Goal: Task Accomplishment & Management: Manage account settings

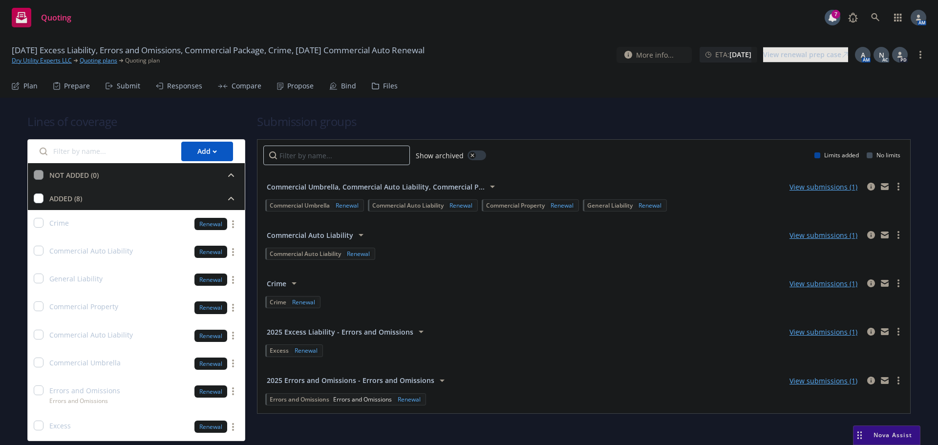
click at [292, 79] on div "Propose" at bounding box center [295, 85] width 37 height 23
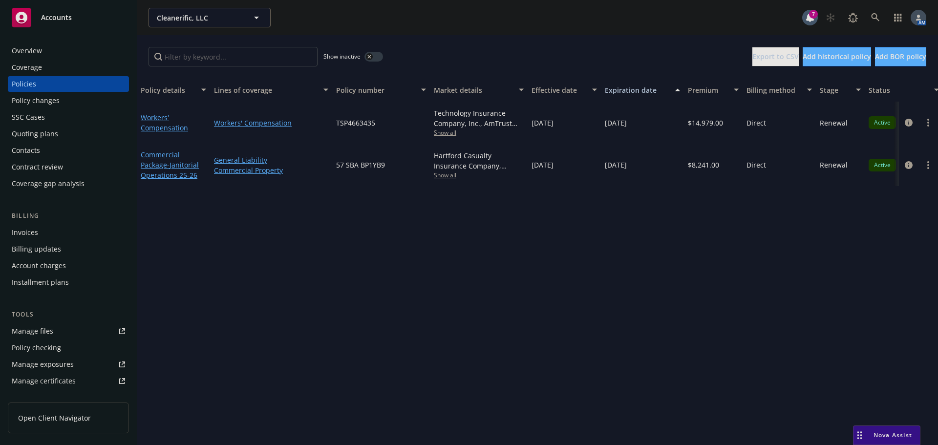
click at [52, 228] on div "Invoices" at bounding box center [68, 233] width 113 height 16
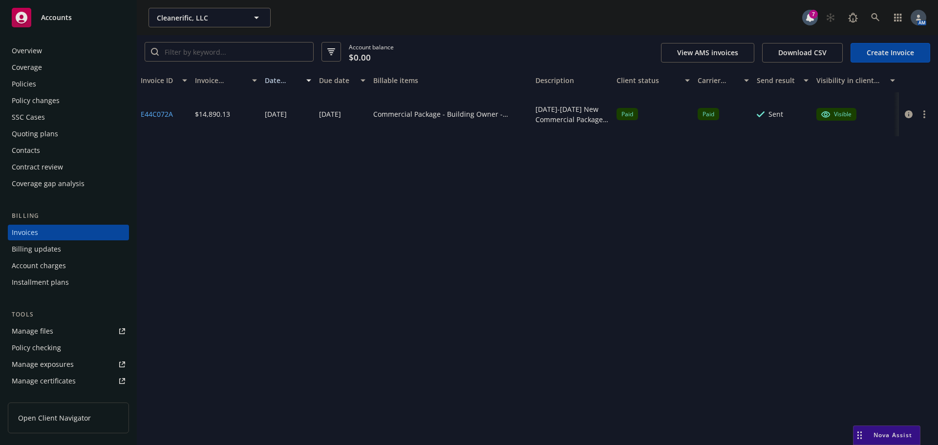
click at [45, 82] on div "Policies" at bounding box center [68, 84] width 113 height 16
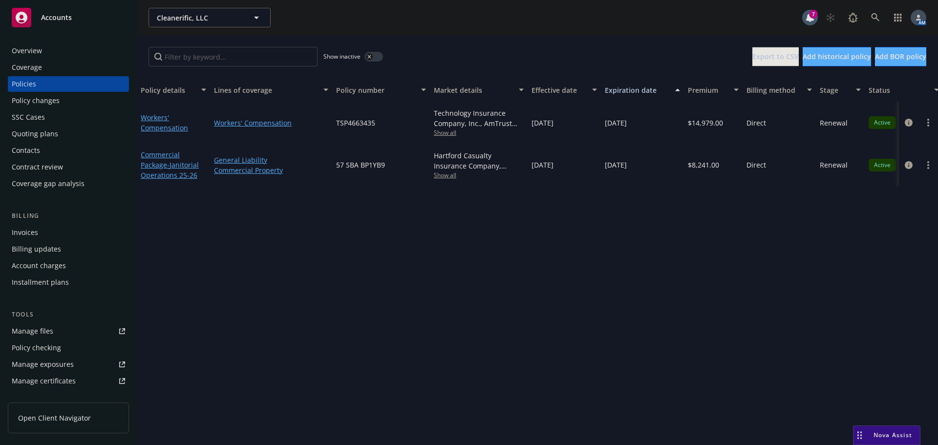
click at [52, 52] on div "Overview" at bounding box center [68, 51] width 113 height 16
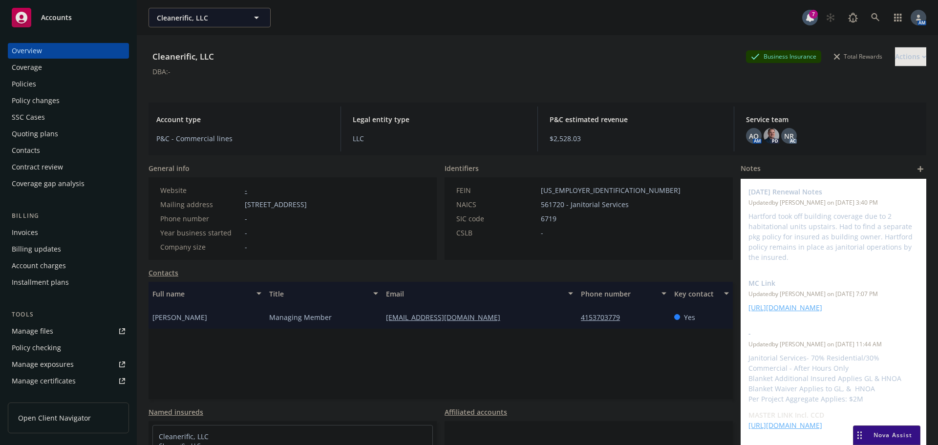
click at [52, 81] on div "Policies" at bounding box center [68, 84] width 113 height 16
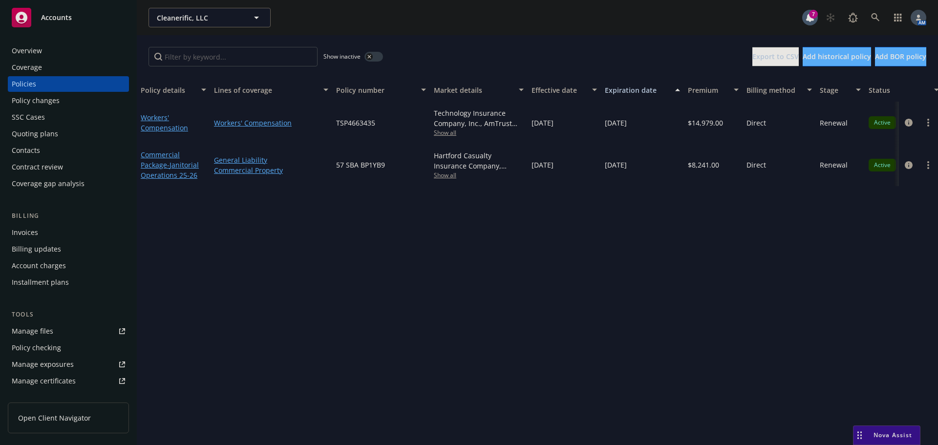
click at [450, 133] on span "Show all" at bounding box center [479, 132] width 90 height 8
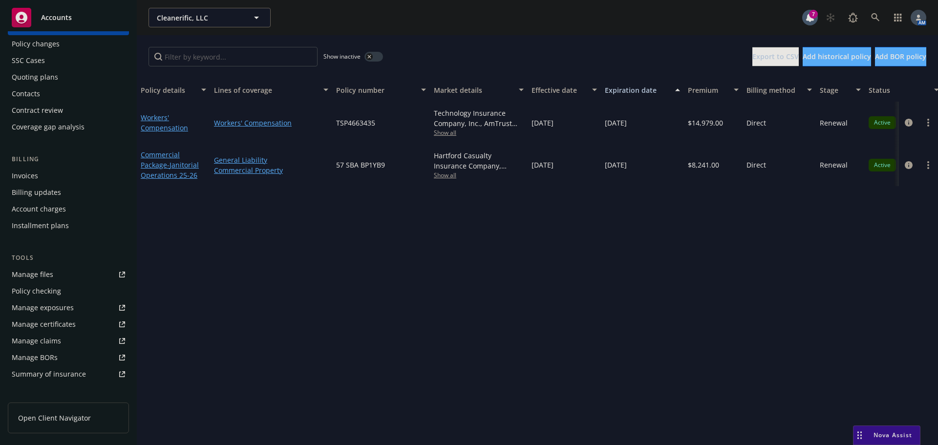
scroll to position [208, 0]
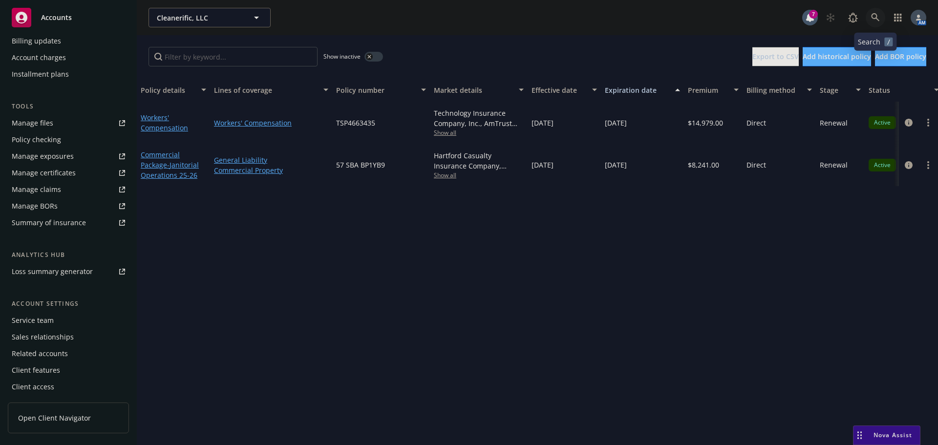
click at [878, 16] on icon at bounding box center [875, 17] width 9 height 9
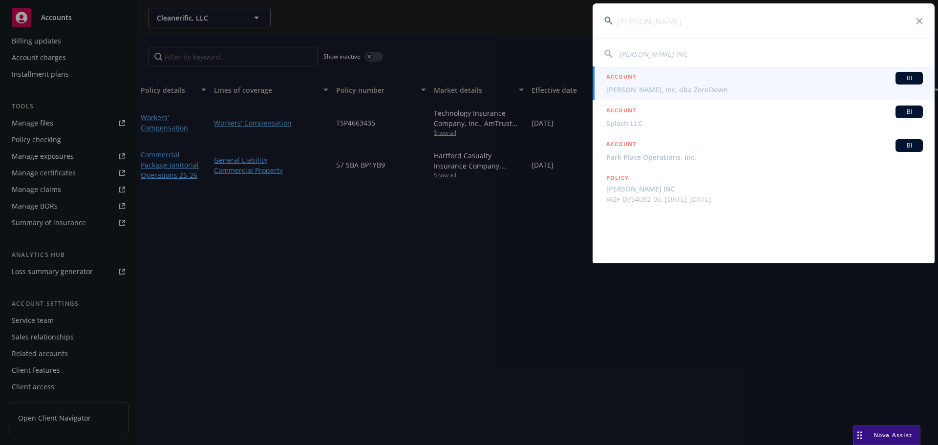
click at [661, 58] on span "TP HAMILTON INC" at bounding box center [653, 53] width 68 height 9
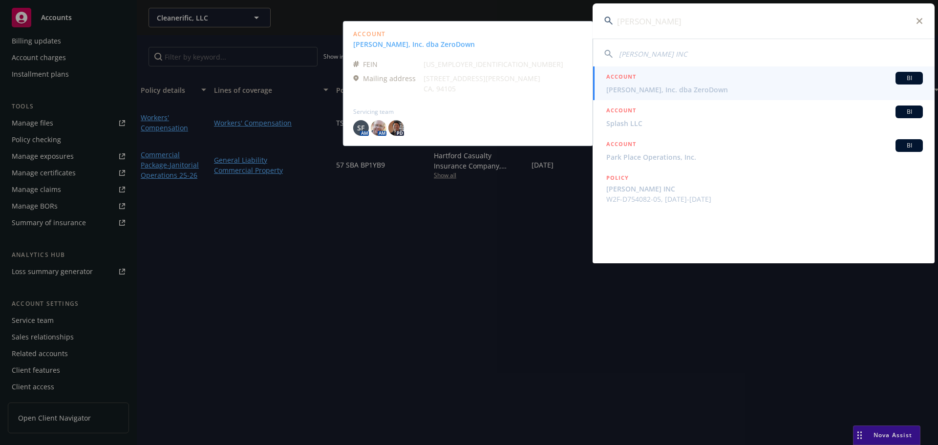
type input "TP HAMILTON INC"
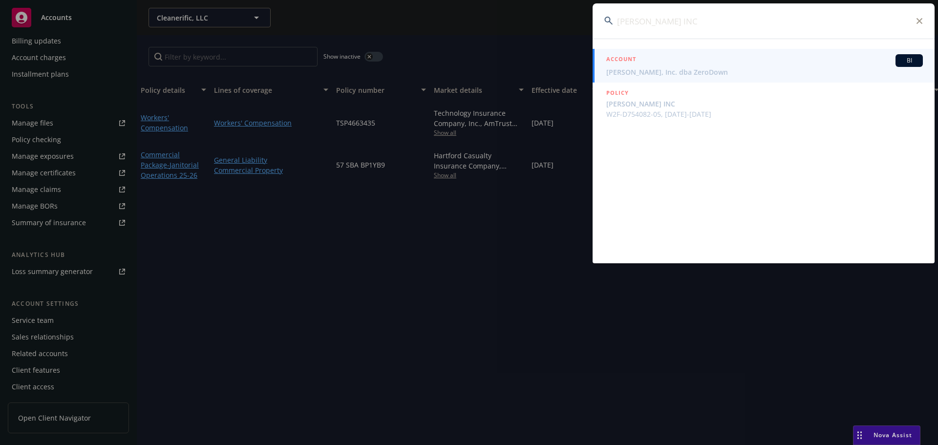
click at [677, 64] on div "ACCOUNT BI" at bounding box center [764, 60] width 317 height 13
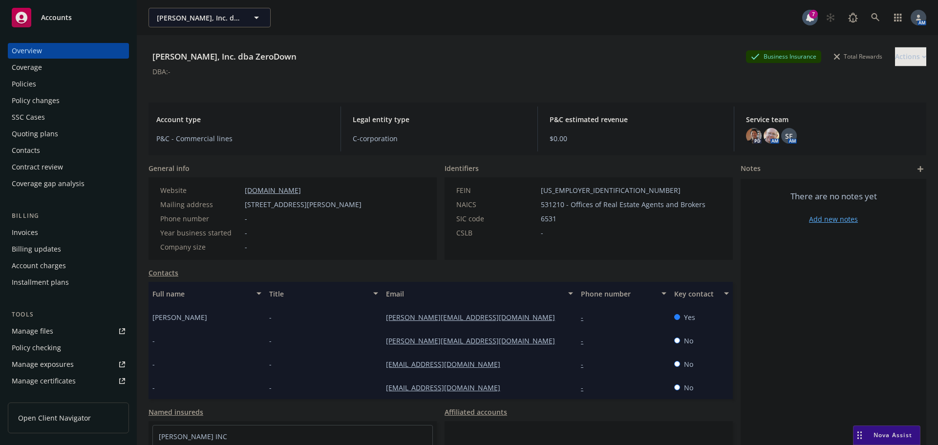
click at [47, 82] on div "Policies" at bounding box center [68, 84] width 113 height 16
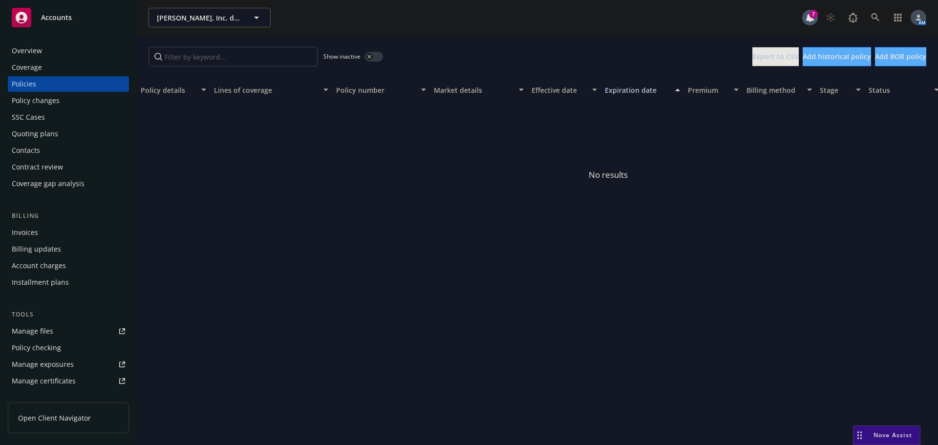
click at [376, 62] on div "Show inactive" at bounding box center [353, 57] width 60 height 20
click at [375, 58] on button "button" at bounding box center [373, 57] width 19 height 10
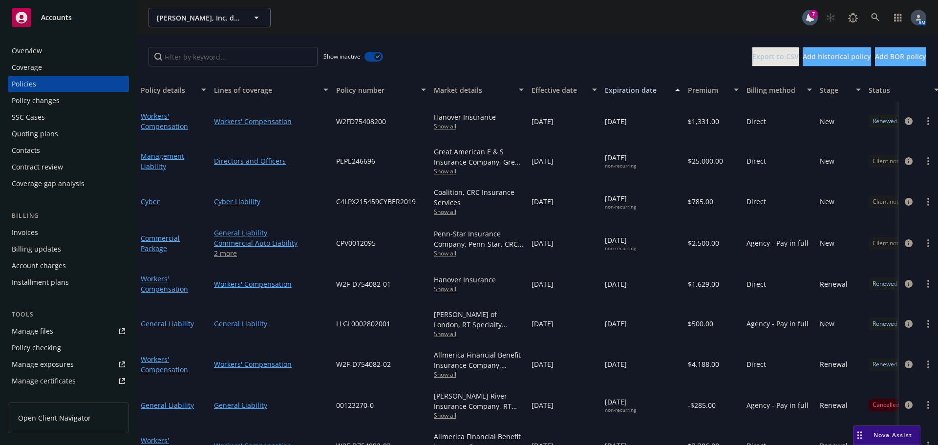
scroll to position [110, 0]
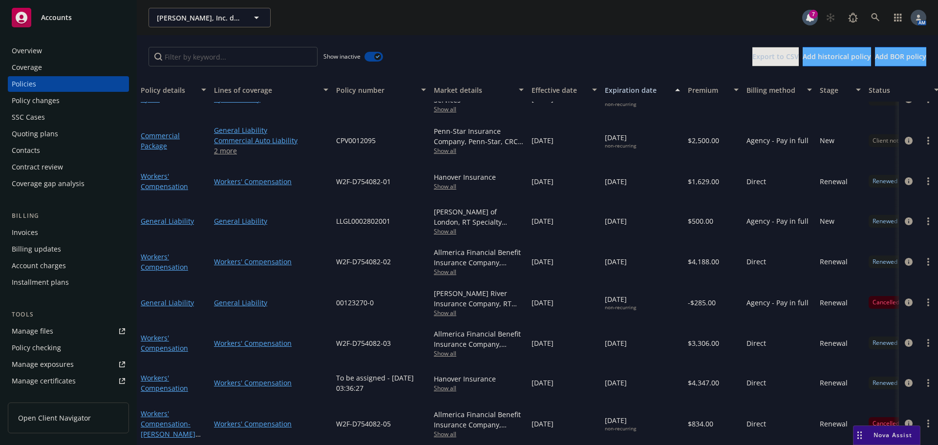
click at [373, 53] on button "button" at bounding box center [373, 57] width 19 height 10
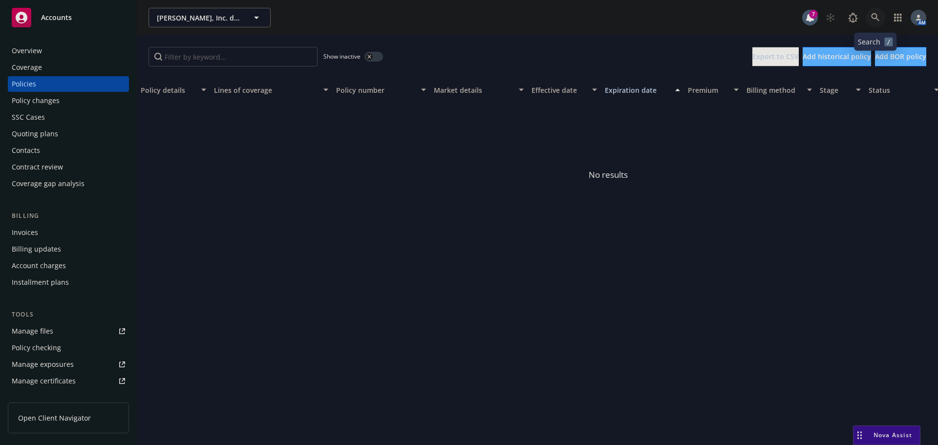
click at [875, 16] on icon at bounding box center [875, 17] width 9 height 9
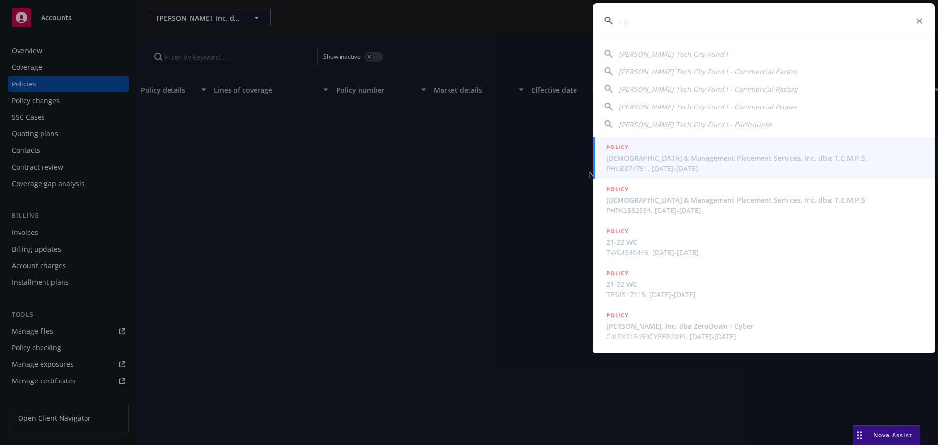
click at [661, 55] on span "T.P. Hamilton Tech City Fund I" at bounding box center [673, 53] width 109 height 9
type input "T.P. Hamilton Tech City Fund I"
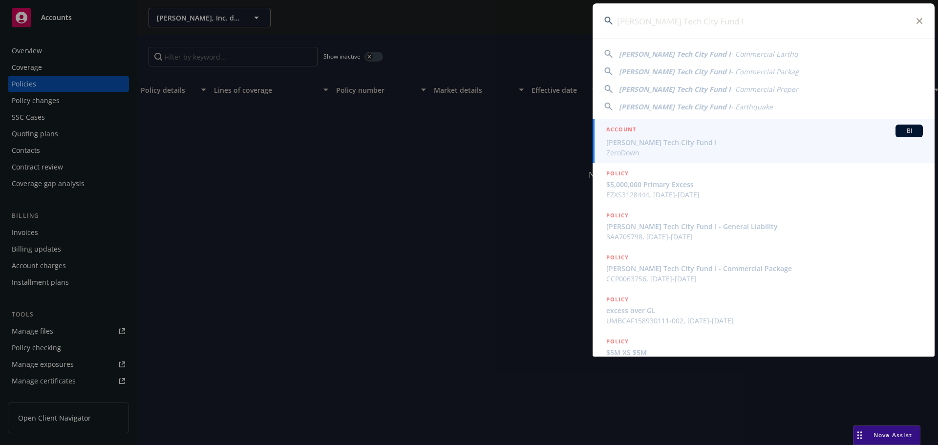
click at [655, 139] on span "T.P. Hamilton Tech City Fund I" at bounding box center [764, 142] width 317 height 10
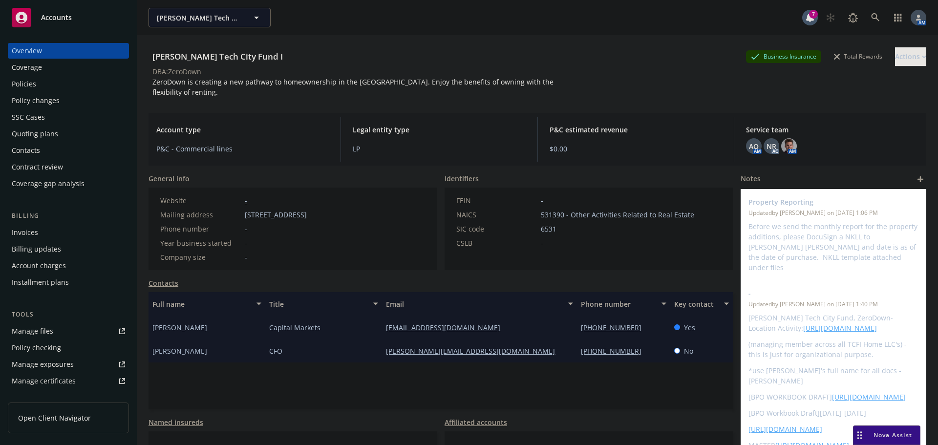
click at [34, 88] on div "Policies" at bounding box center [24, 84] width 24 height 16
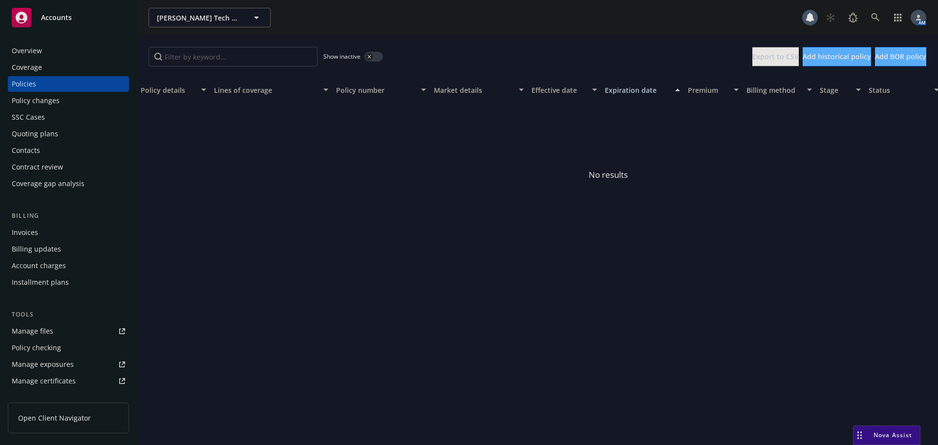
click at [374, 58] on button "button" at bounding box center [373, 57] width 19 height 10
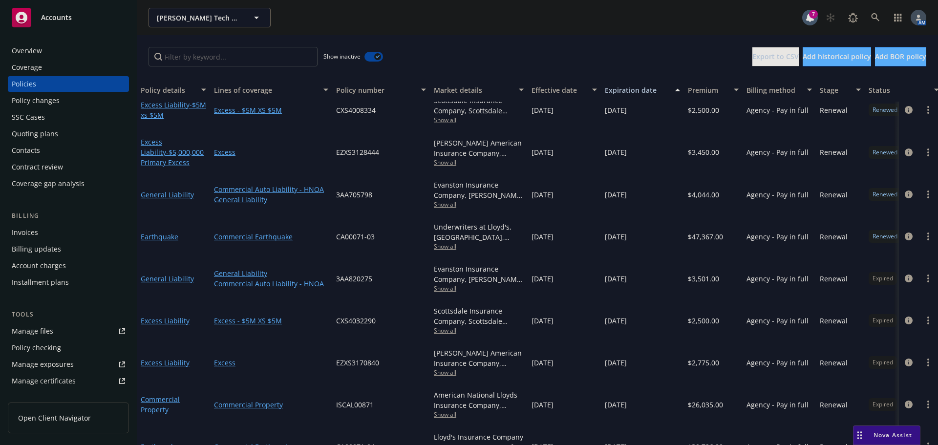
scroll to position [1449, 0]
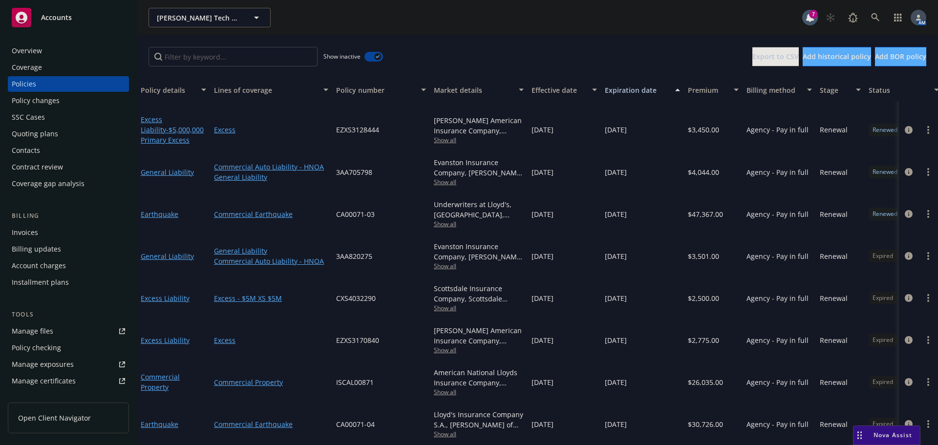
click at [371, 54] on button "button" at bounding box center [373, 57] width 19 height 10
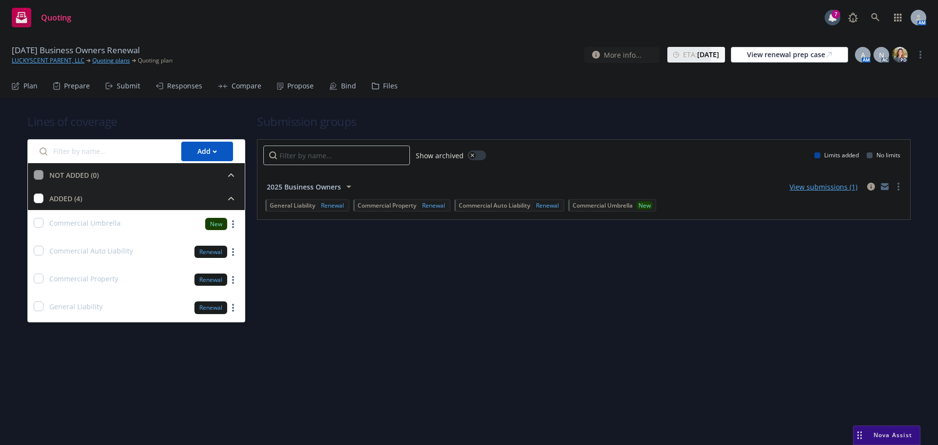
click at [289, 89] on div "Propose" at bounding box center [300, 86] width 26 height 8
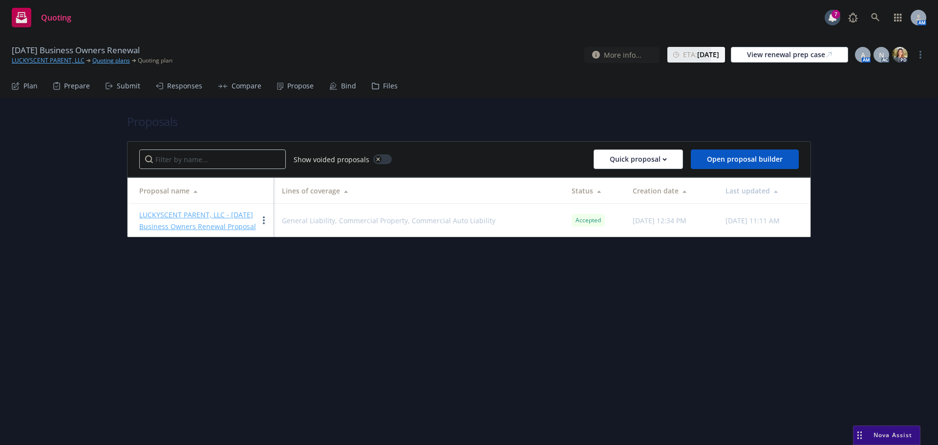
click at [200, 212] on link "LUCKYSCENT PARENT, LLC - 9/26/2025 Business Owners Renewal Proposal" at bounding box center [197, 220] width 117 height 21
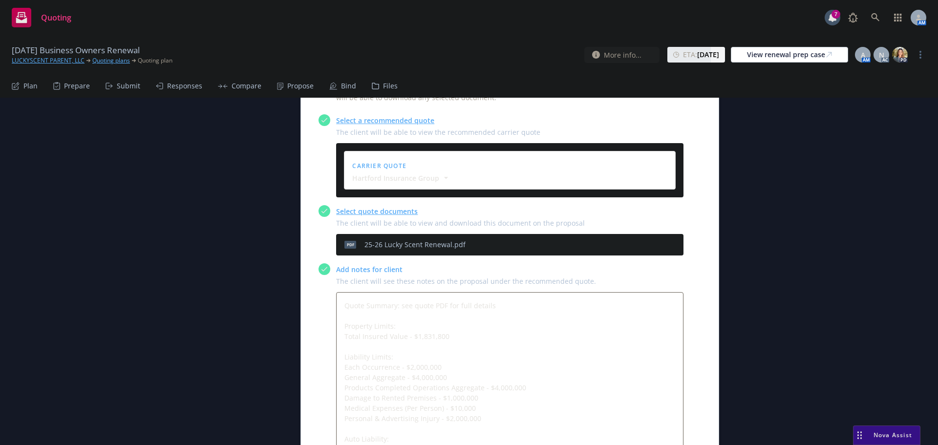
scroll to position [488, 0]
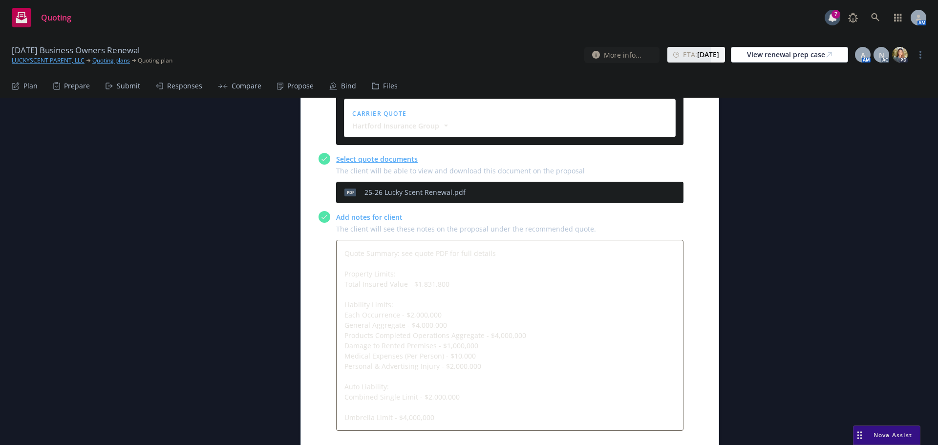
click at [657, 193] on icon "preview file" at bounding box center [658, 192] width 9 height 7
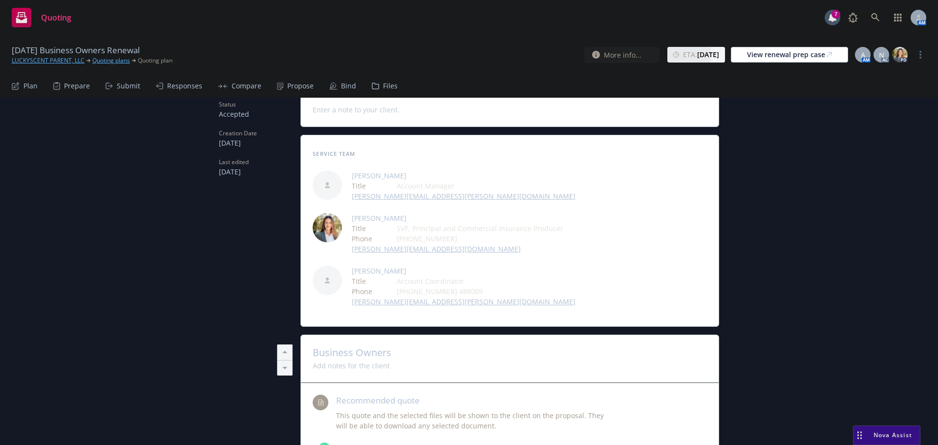
scroll to position [0, 0]
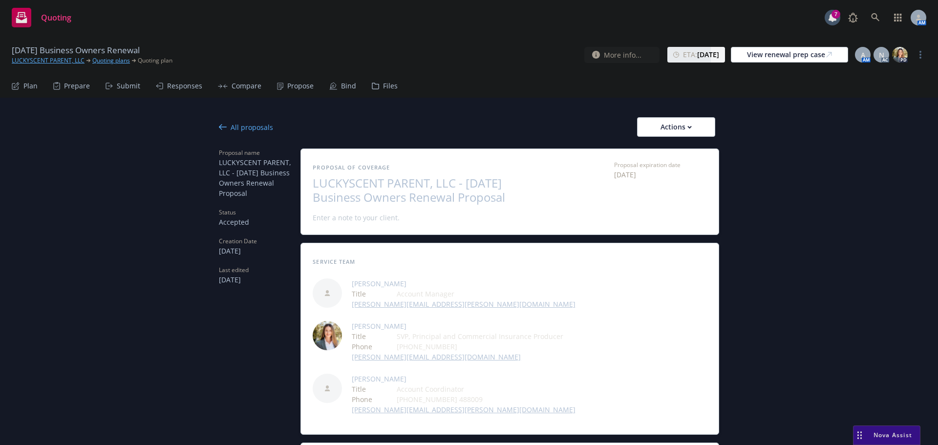
click at [243, 128] on div "All proposals" at bounding box center [246, 127] width 54 height 10
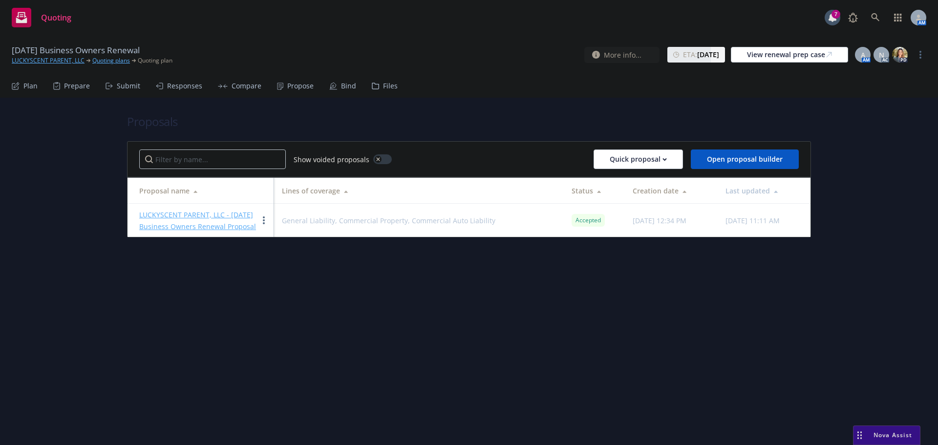
click at [341, 88] on div "Bind" at bounding box center [348, 86] width 15 height 8
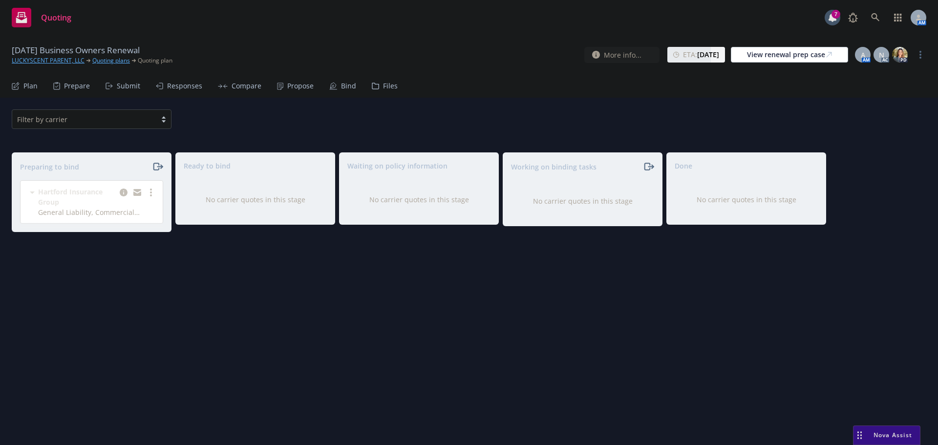
click at [160, 160] on div "Preparing to bind" at bounding box center [91, 166] width 159 height 27
click at [151, 188] on link "more" at bounding box center [151, 193] width 12 height 12
click at [127, 209] on span "Complete preparation" at bounding box center [109, 212] width 96 height 9
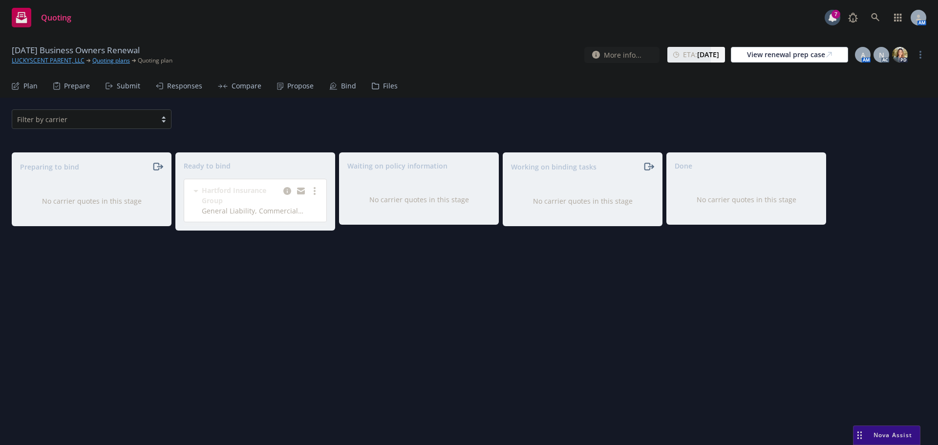
click at [390, 86] on div "Files" at bounding box center [390, 86] width 15 height 8
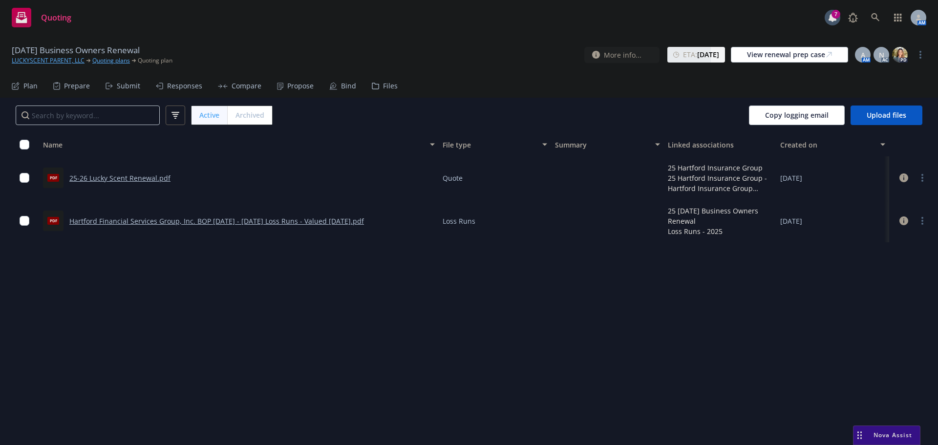
click at [294, 84] on div "Propose" at bounding box center [300, 86] width 26 height 8
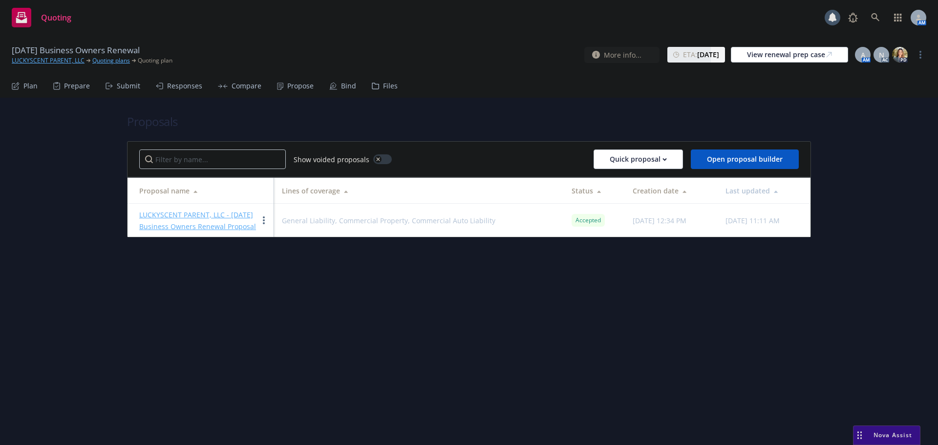
click at [335, 86] on div "Bind" at bounding box center [342, 85] width 27 height 23
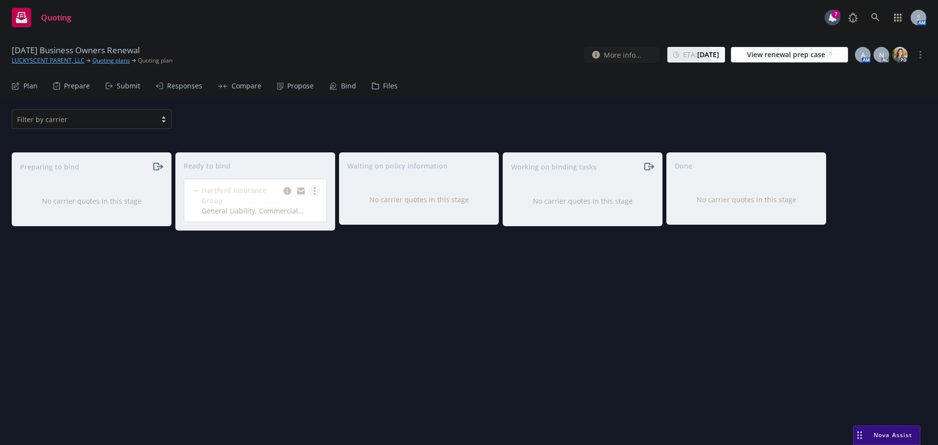
click at [314, 193] on icon "more" at bounding box center [315, 191] width 2 height 8
click at [302, 84] on div "Propose" at bounding box center [300, 86] width 26 height 8
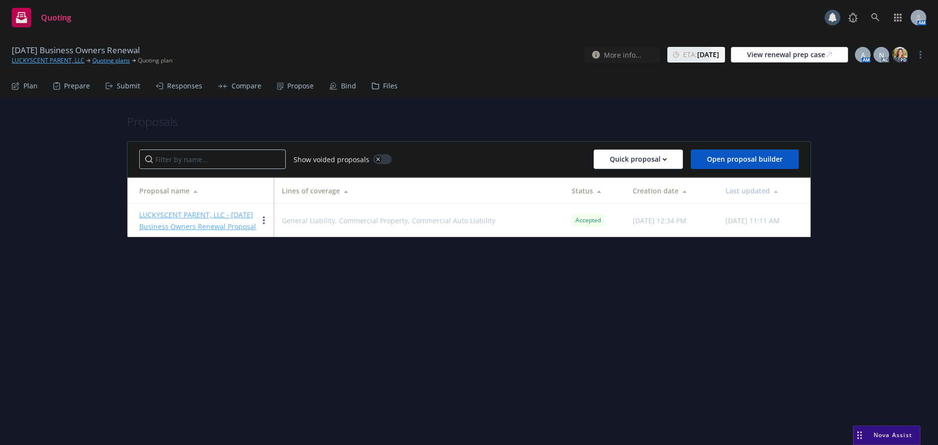
click at [203, 212] on link "LUCKYSCENT PARENT, LLC - 9/26/2025 Business Owners Renewal Proposal" at bounding box center [197, 220] width 117 height 21
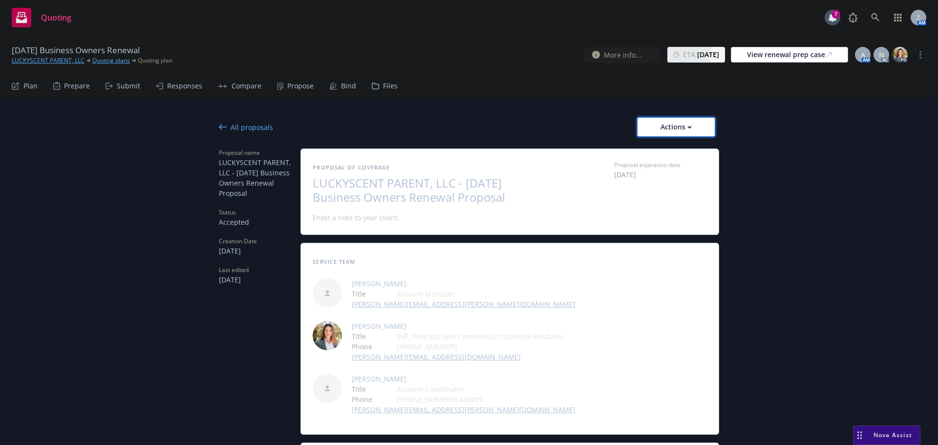
click at [653, 123] on div "Actions" at bounding box center [676, 127] width 46 height 19
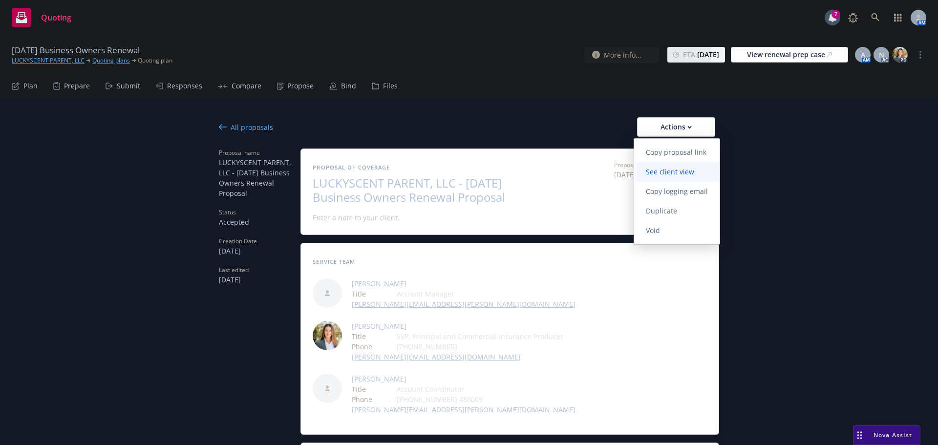
click at [660, 171] on span "See client view" at bounding box center [670, 171] width 72 height 9
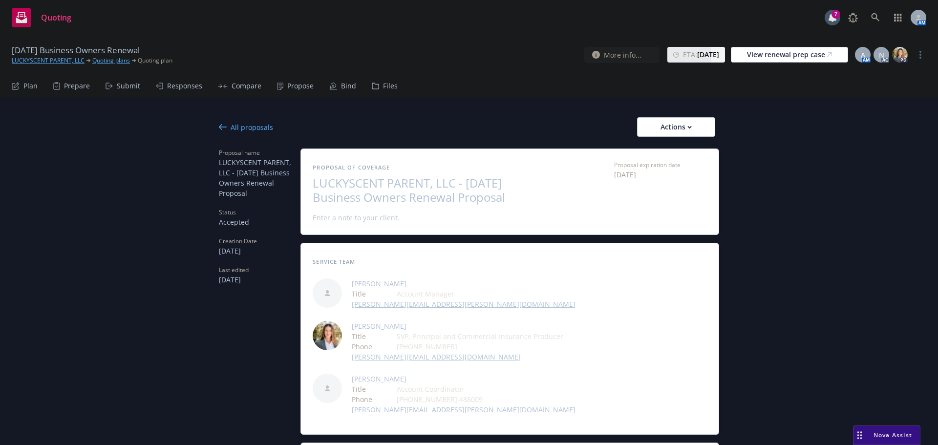
click at [334, 87] on div "Bind" at bounding box center [342, 85] width 27 height 23
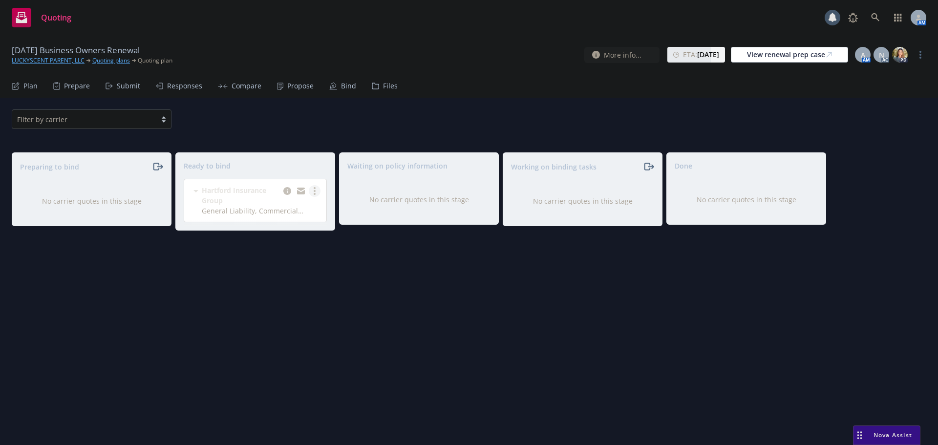
click at [314, 189] on icon "more" at bounding box center [315, 191] width 2 height 8
click at [277, 210] on span "Log bind order" at bounding box center [268, 210] width 72 height 9
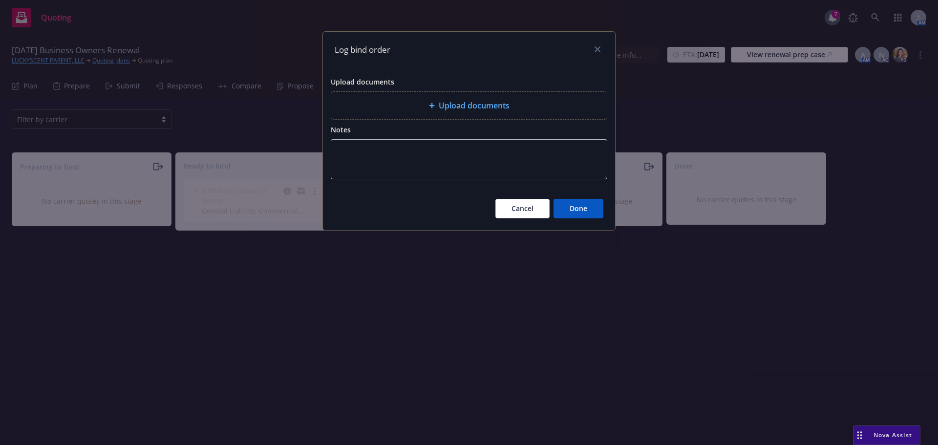
click at [406, 118] on div "Upload documents" at bounding box center [469, 105] width 276 height 27
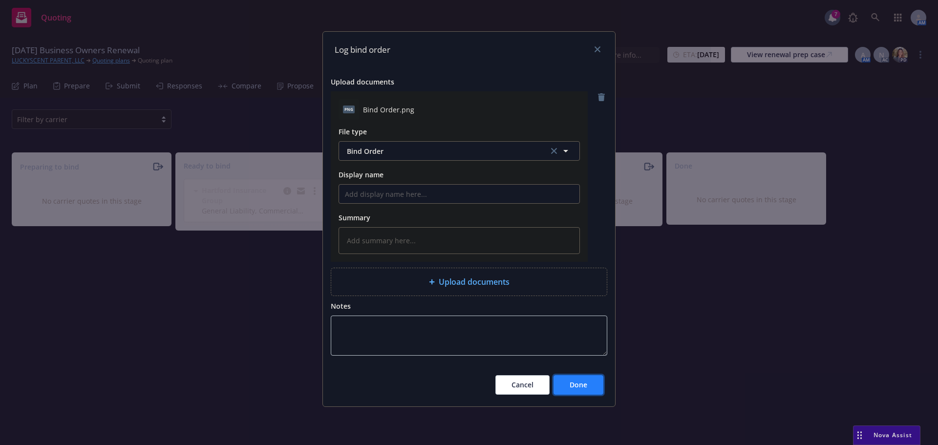
click at [577, 390] on button "Done" at bounding box center [578, 385] width 50 height 20
type textarea "x"
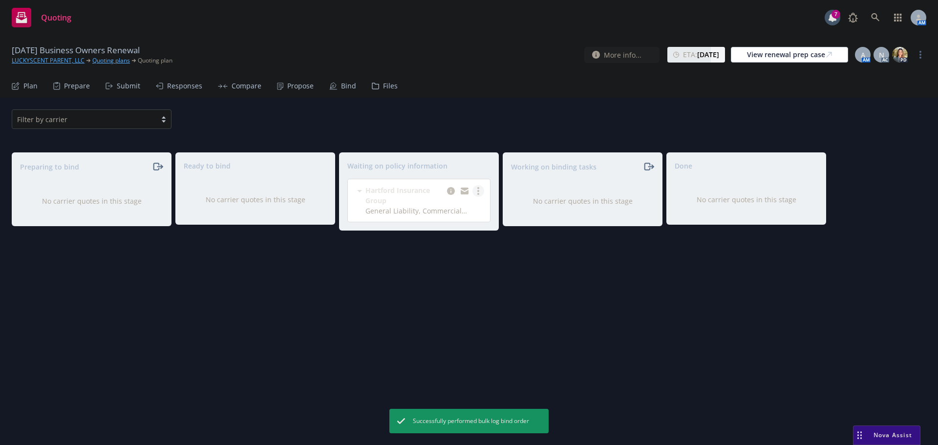
click at [477, 187] on link "more" at bounding box center [478, 191] width 12 height 12
click at [435, 205] on link "Create policies" at bounding box center [439, 211] width 88 height 20
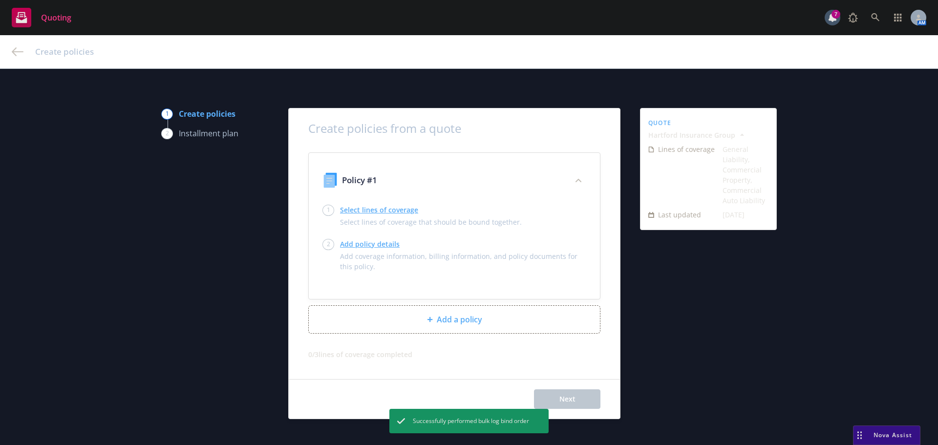
click at [372, 209] on link "Select lines of coverage" at bounding box center [431, 210] width 182 height 10
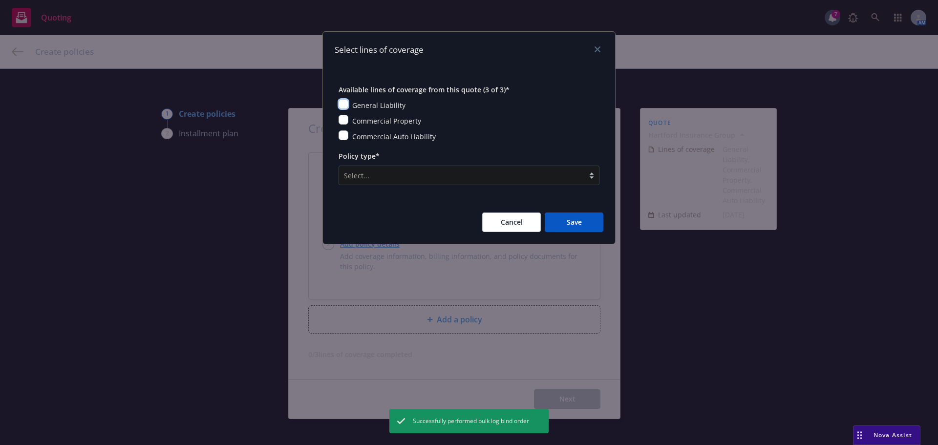
click at [342, 103] on input "checkbox" at bounding box center [344, 104] width 10 height 10
checkbox input "true"
drag, startPoint x: 344, startPoint y: 121, endPoint x: 344, endPoint y: 127, distance: 6.4
click at [344, 121] on input "checkbox" at bounding box center [344, 120] width 10 height 10
checkbox input "true"
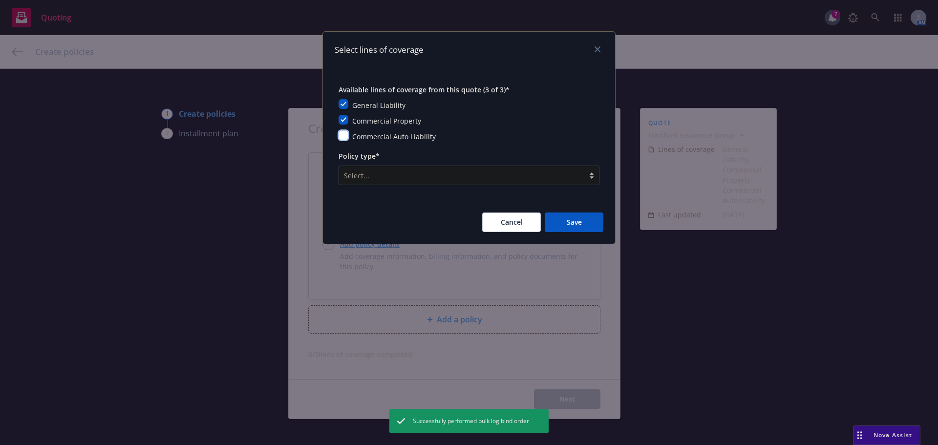
drag, startPoint x: 344, startPoint y: 135, endPoint x: 385, endPoint y: 170, distance: 54.0
click at [344, 136] on input "checkbox" at bounding box center [344, 135] width 10 height 10
checkbox input "true"
click at [400, 176] on div at bounding box center [461, 176] width 235 height 12
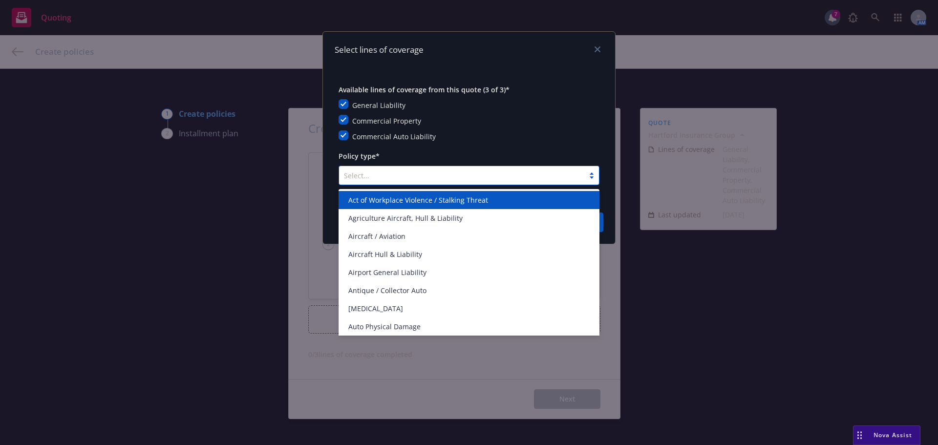
click at [590, 132] on div "Commercial Auto Liability" at bounding box center [469, 136] width 261 height 12
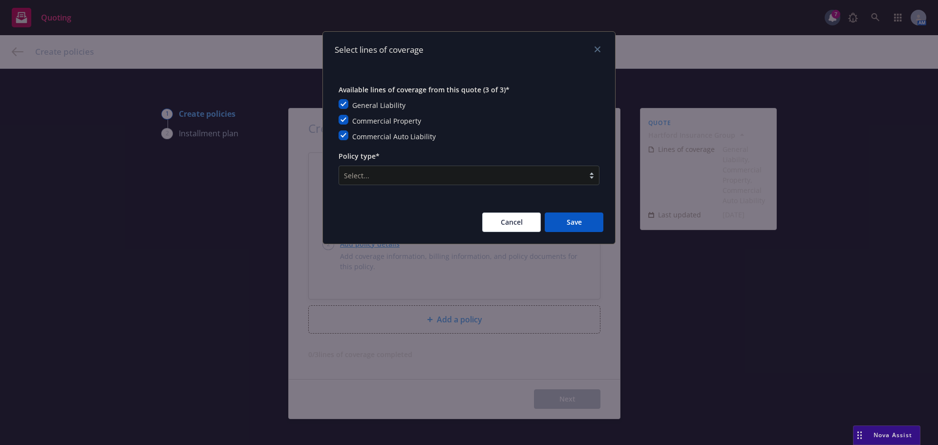
click at [410, 174] on div at bounding box center [461, 176] width 235 height 12
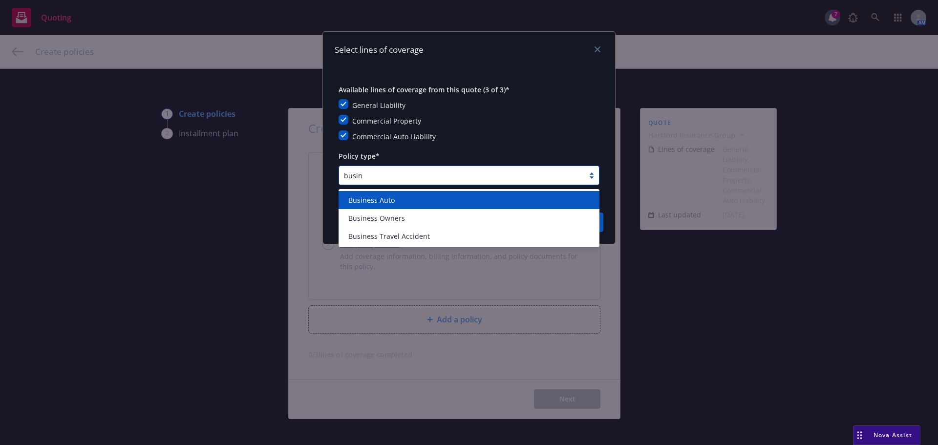
type input "busine"
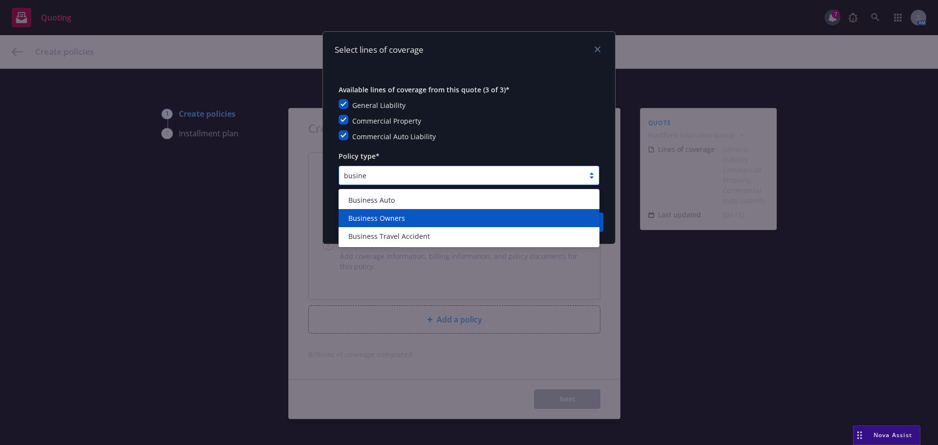
click at [369, 215] on span "Business Owners" at bounding box center [376, 218] width 57 height 10
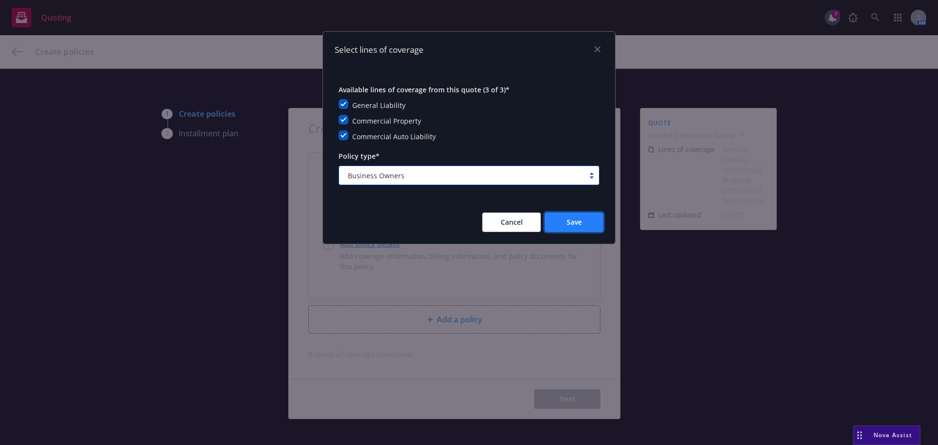
click at [585, 218] on button "Save" at bounding box center [574, 222] width 59 height 20
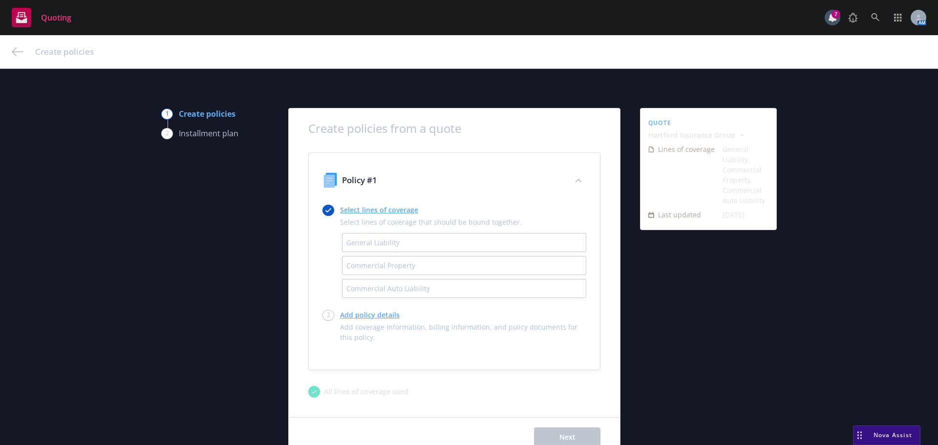
click at [365, 313] on link "Add policy details" at bounding box center [463, 315] width 246 height 10
select select "12"
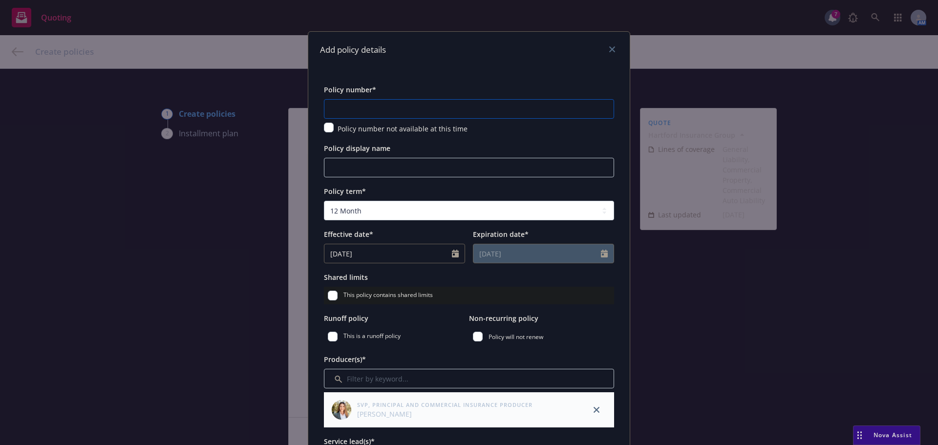
click at [364, 109] on input "text" at bounding box center [469, 109] width 290 height 20
paste input "57 SBA BJ50S7"
type input "57 SBA BJ50S7"
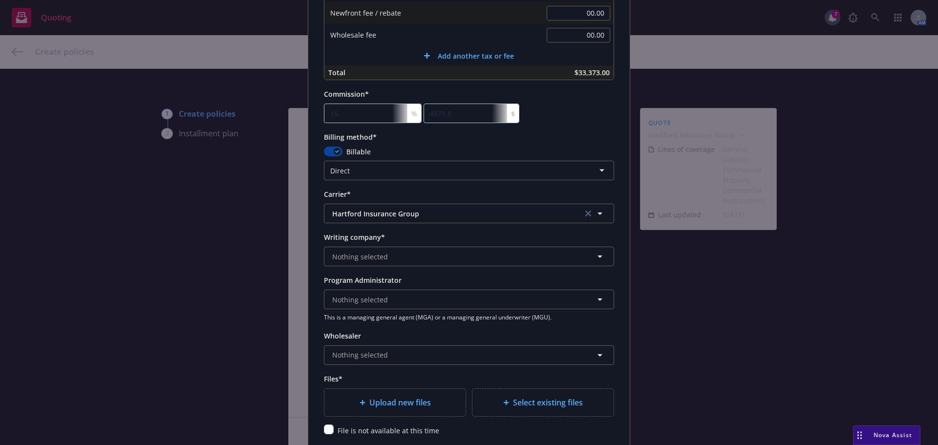
scroll to position [782, 0]
click at [394, 245] on div "Writing company* Nothing selected" at bounding box center [469, 247] width 290 height 35
click at [378, 251] on span "Nothing selected" at bounding box center [360, 256] width 56 height 10
click at [380, 253] on span "Nothing selected" at bounding box center [360, 256] width 56 height 10
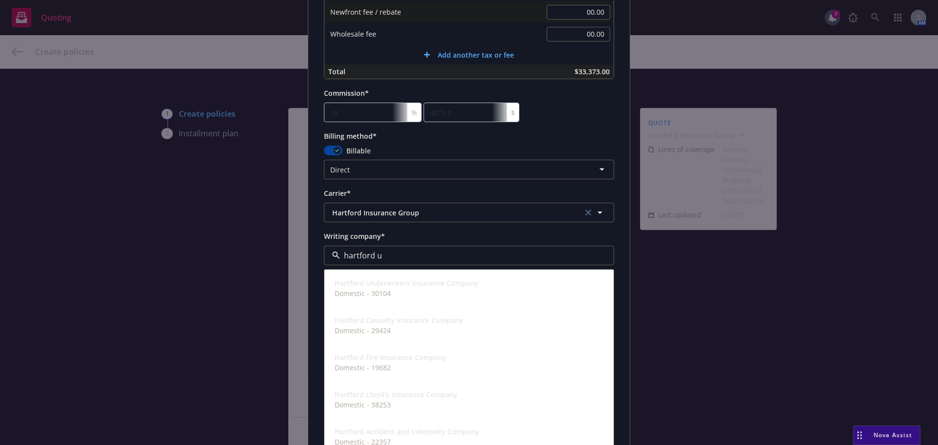
type input "hartford un"
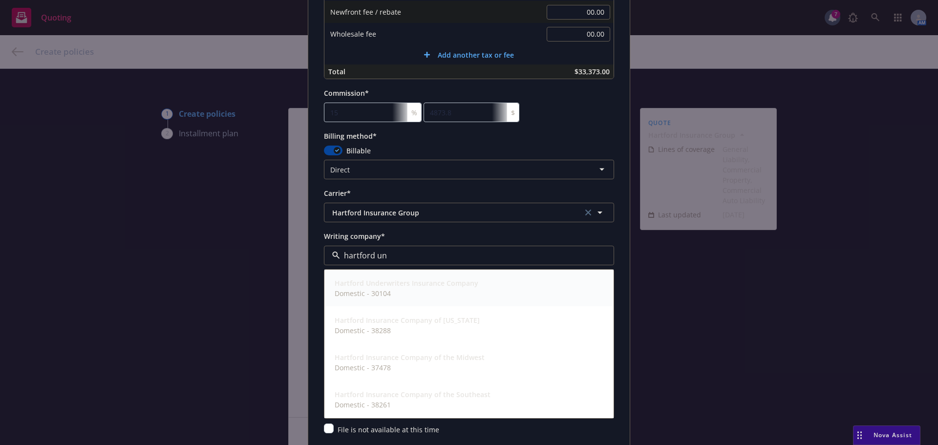
click at [382, 281] on strong "Hartford Underwriters Insurance Company" at bounding box center [407, 282] width 144 height 9
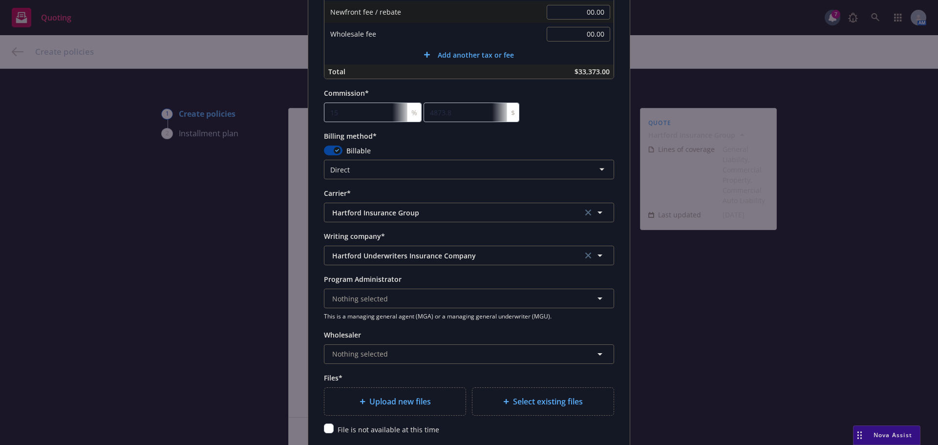
click at [430, 234] on div "Writing company*" at bounding box center [469, 236] width 290 height 12
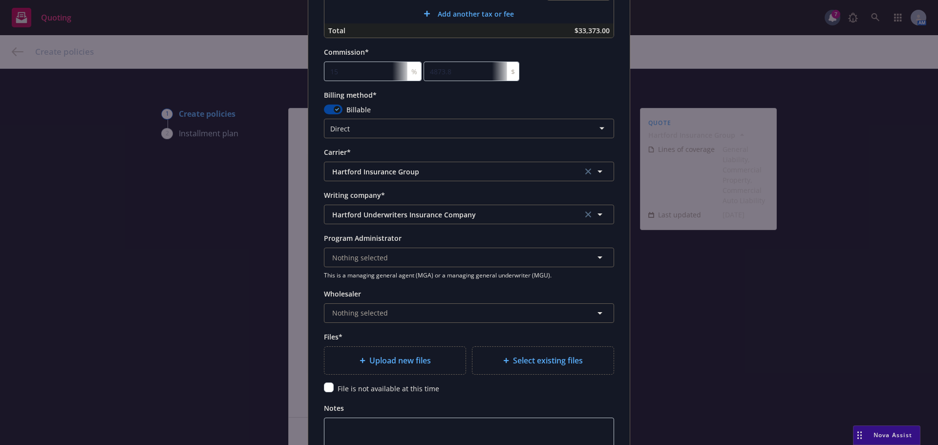
scroll to position [879, 0]
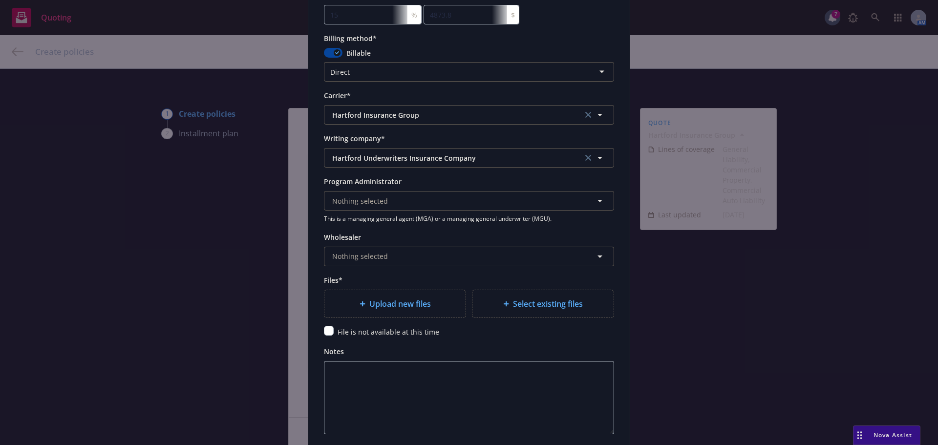
click at [386, 298] on span "Upload new files" at bounding box center [400, 304] width 62 height 12
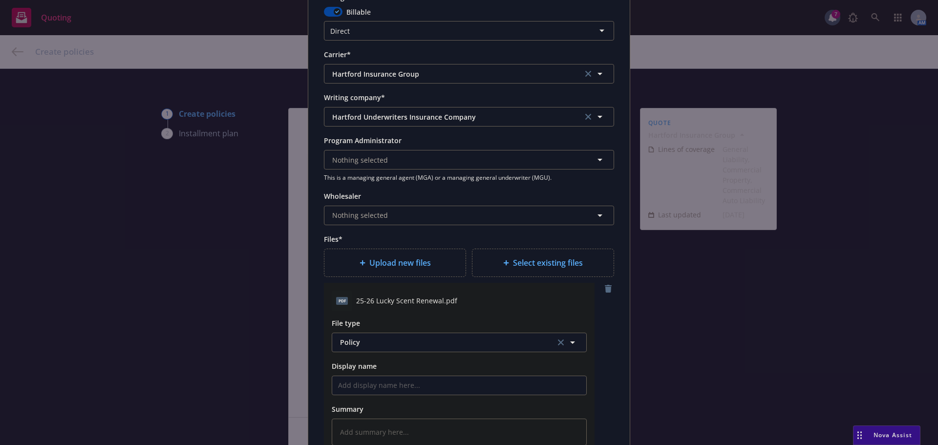
scroll to position [1026, 0]
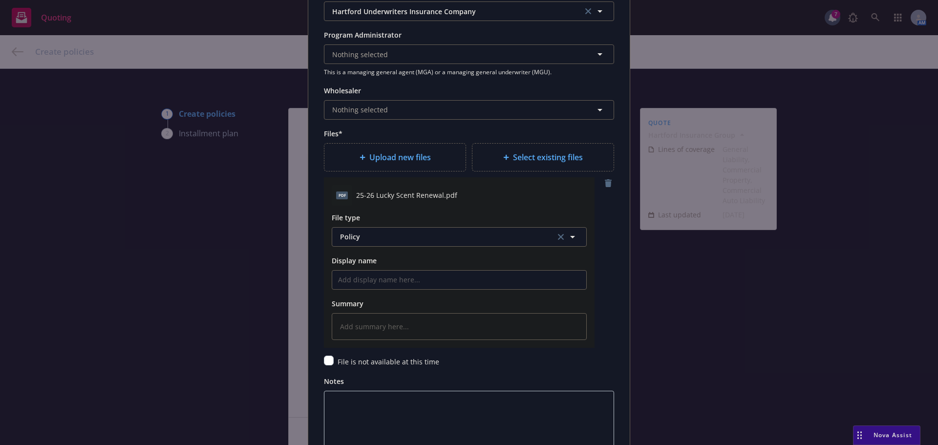
click at [393, 159] on span "Upload new files" at bounding box center [400, 157] width 62 height 12
click at [403, 160] on span "Upload new files" at bounding box center [400, 157] width 62 height 12
type textarea "x"
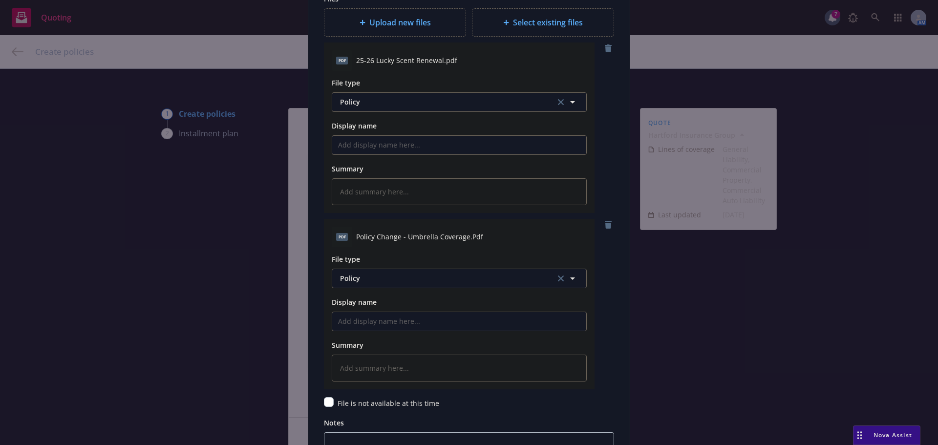
scroll to position [1172, 0]
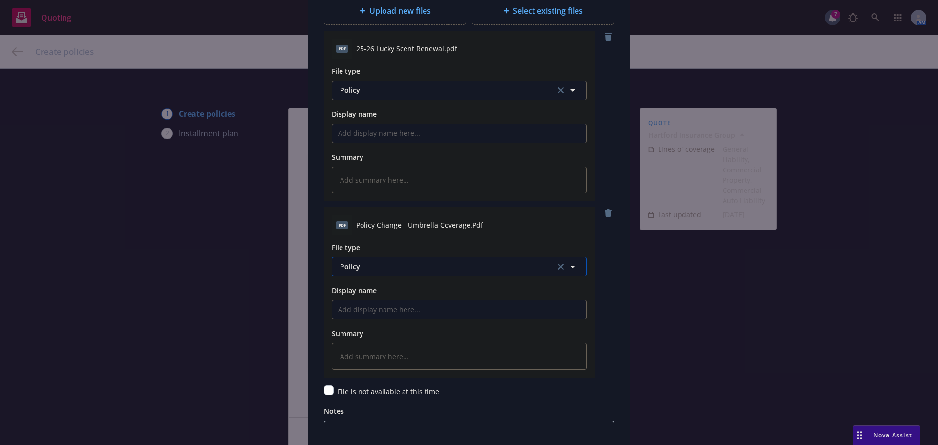
click at [377, 259] on button "Policy" at bounding box center [459, 267] width 255 height 20
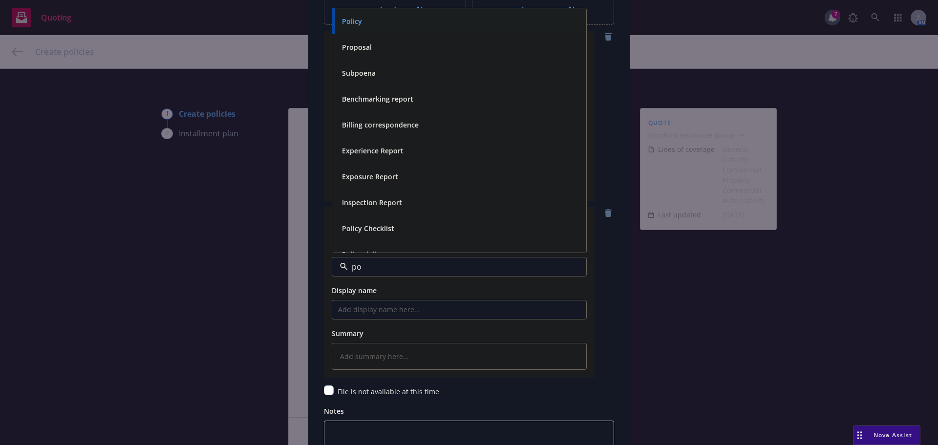
type input "p"
type input "en"
click at [364, 76] on span "Endorsement" at bounding box center [364, 73] width 45 height 10
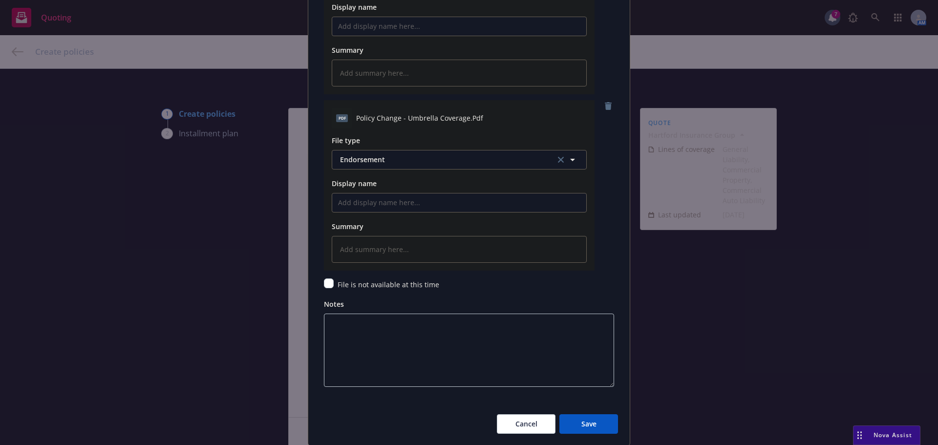
scroll to position [1312, 0]
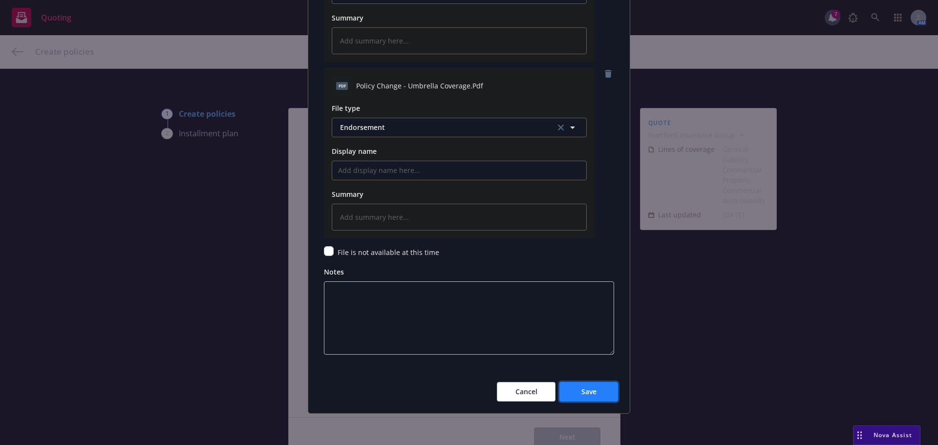
click at [594, 391] on button "Save" at bounding box center [588, 392] width 59 height 20
type textarea "x"
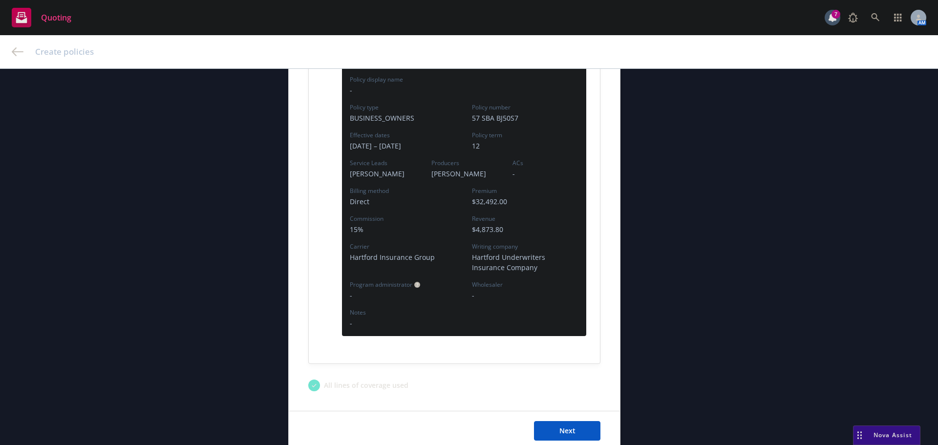
scroll to position [293, 0]
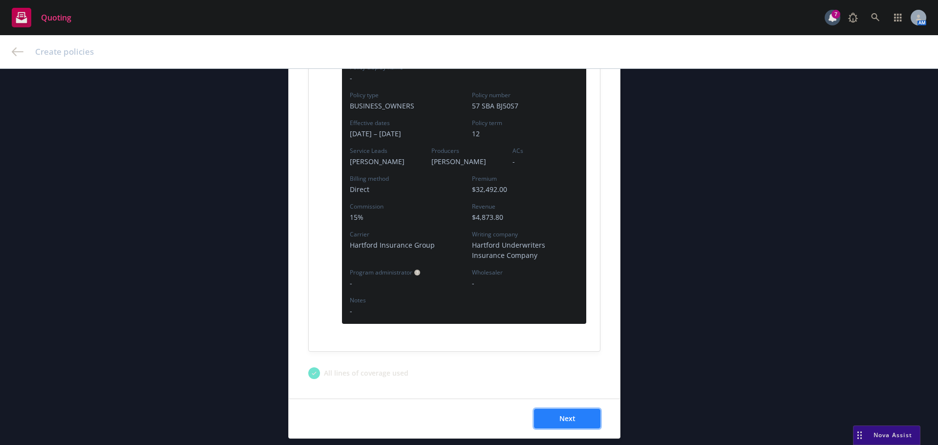
click at [570, 416] on span "Next" at bounding box center [567, 418] width 16 height 9
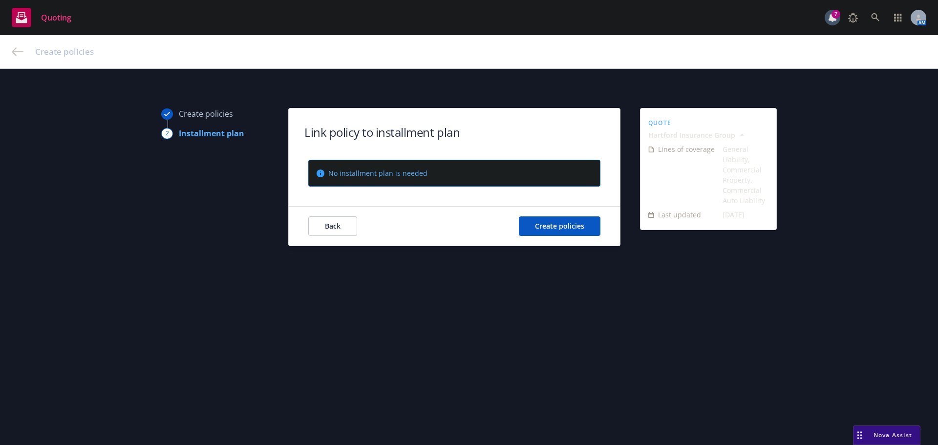
scroll to position [0, 0]
click at [558, 224] on span "Create policies" at bounding box center [559, 225] width 49 height 9
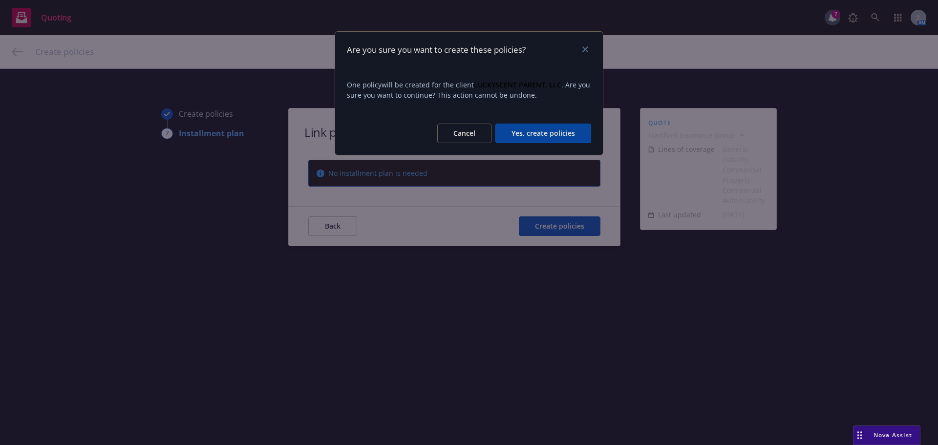
click at [530, 125] on button "Yes, create policies" at bounding box center [543, 134] width 96 height 20
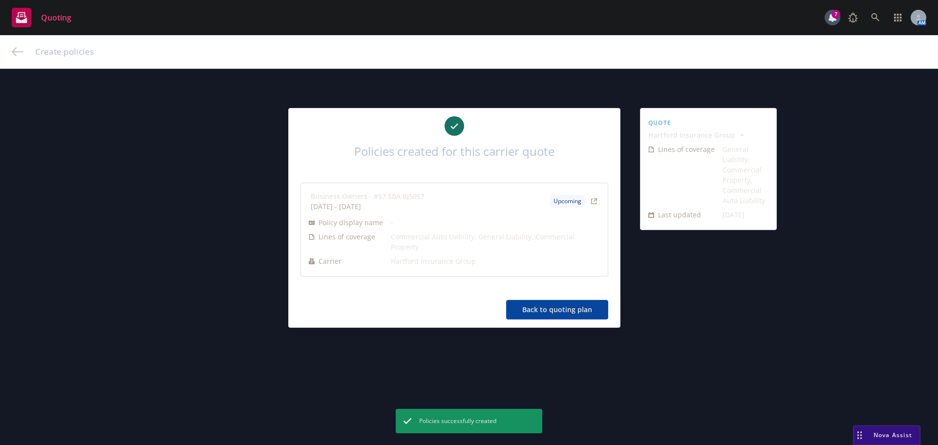
click at [556, 300] on button "Back to quoting plan" at bounding box center [557, 310] width 102 height 20
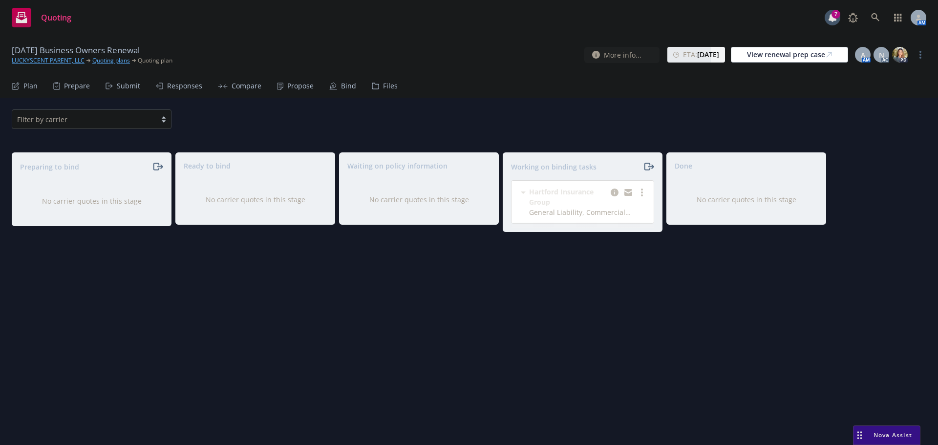
click at [289, 89] on div "Propose" at bounding box center [300, 86] width 26 height 8
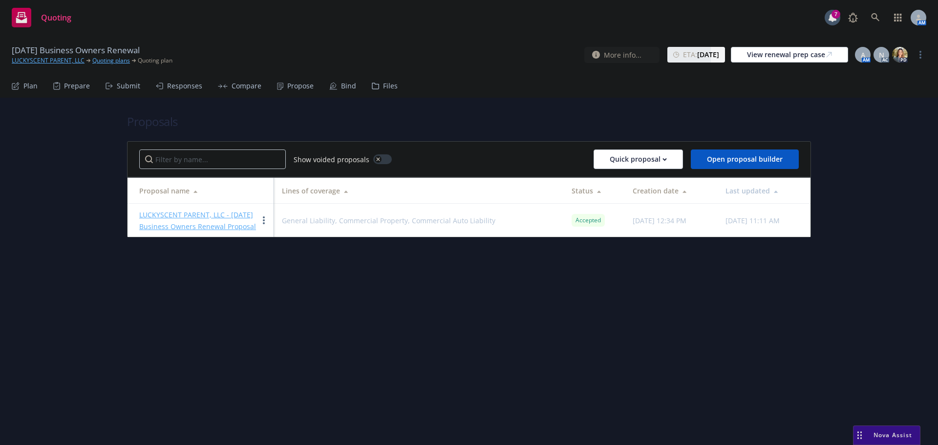
click at [335, 86] on div "Bind" at bounding box center [342, 85] width 27 height 23
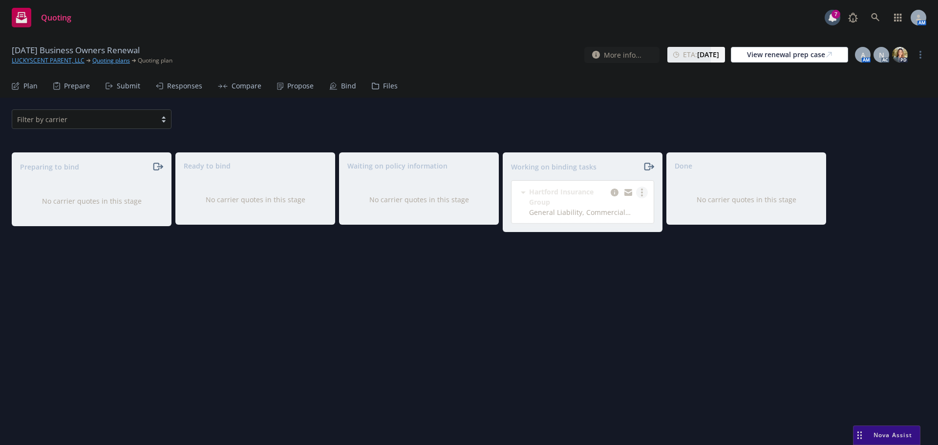
click at [642, 196] on circle "more" at bounding box center [642, 195] width 2 height 2
click at [610, 232] on span "Move to done" at bounding box center [593, 231] width 68 height 9
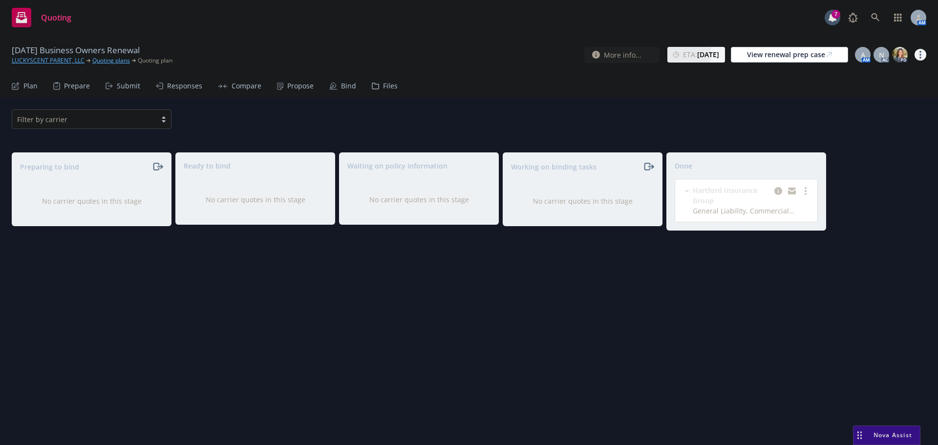
click at [923, 55] on link "more" at bounding box center [920, 55] width 12 height 12
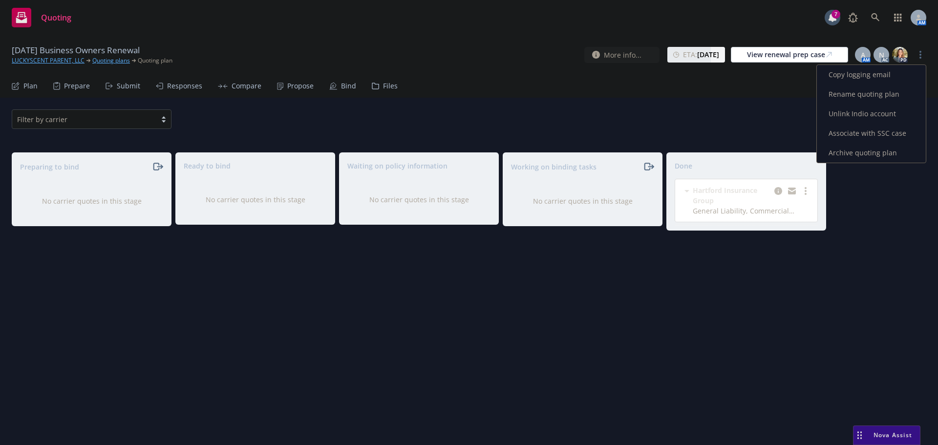
click at [854, 150] on link "Archive quoting plan" at bounding box center [871, 153] width 109 height 20
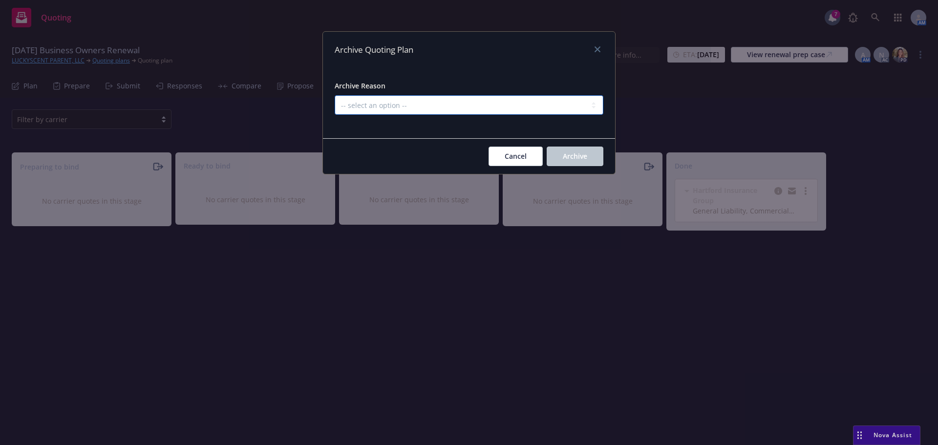
click at [499, 99] on select "-- select an option -- All policies in this renewal plan are auto-renewed Creat…" at bounding box center [469, 105] width 269 height 20
select select "ARCHIVED_RENEWAL_COMPLETED"
click at [335, 95] on select "-- select an option -- All policies in this renewal plan are auto-renewed Creat…" at bounding box center [469, 105] width 269 height 20
click at [571, 154] on span "Archive" at bounding box center [575, 155] width 24 height 9
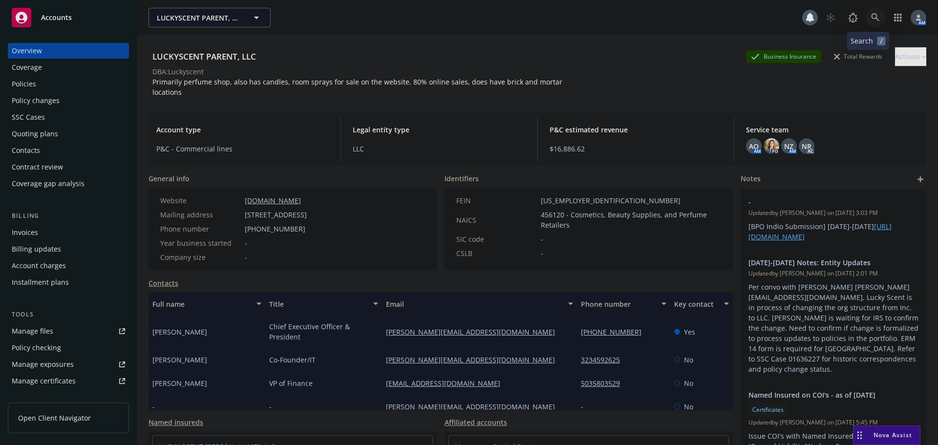
click at [871, 13] on icon at bounding box center [875, 17] width 9 height 9
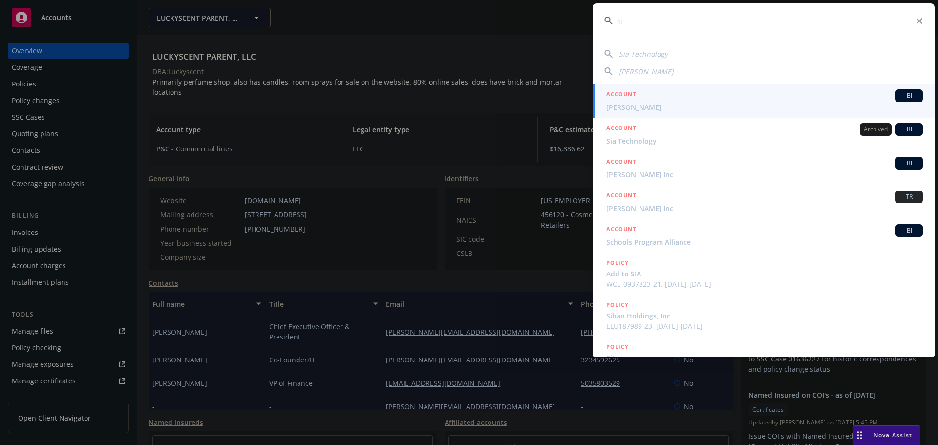
type input "s"
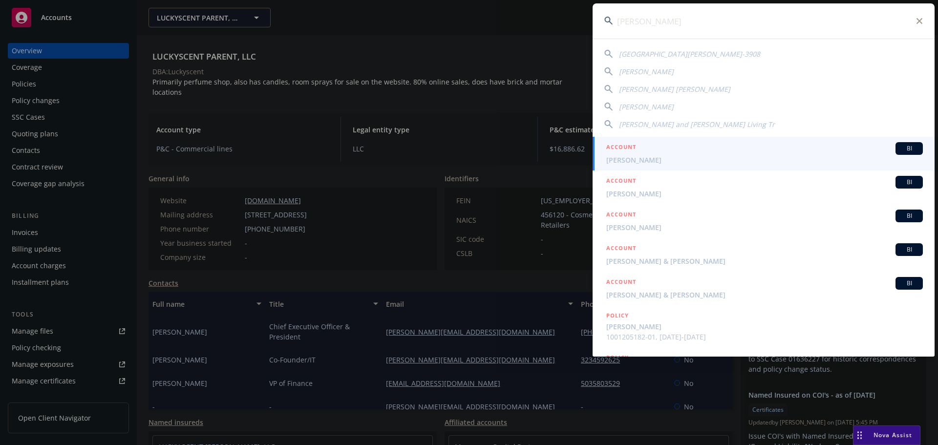
click at [663, 124] on span "Darlene Kardum Portillo and Joe Portillo Living Tr" at bounding box center [697, 124] width 156 height 9
type input "Darlene Kardum Portillo and Joe Portillo Living Tr"
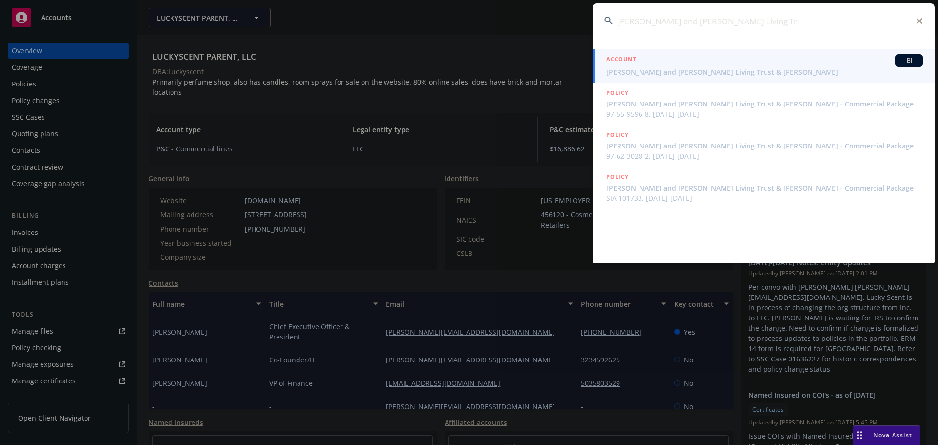
click at [666, 72] on span "Darlene Kardum Portillo and Joe Portillo Living Trust & Peter Michael Kardum" at bounding box center [764, 72] width 317 height 10
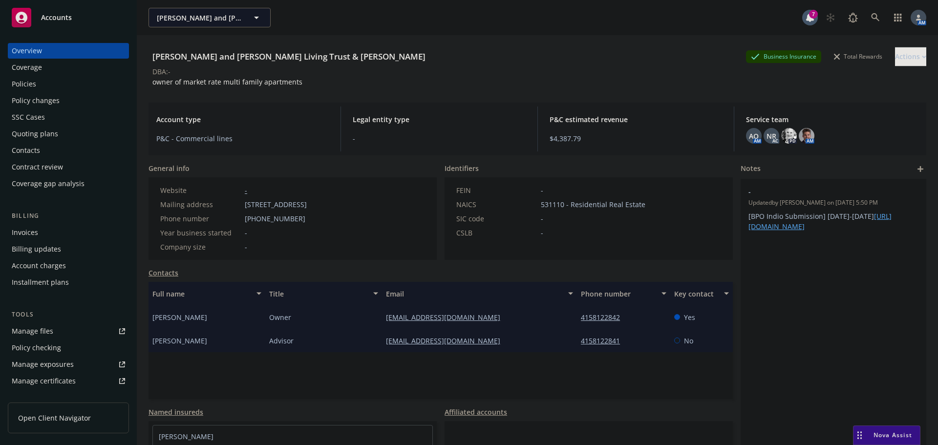
click at [49, 82] on div "Policies" at bounding box center [68, 84] width 113 height 16
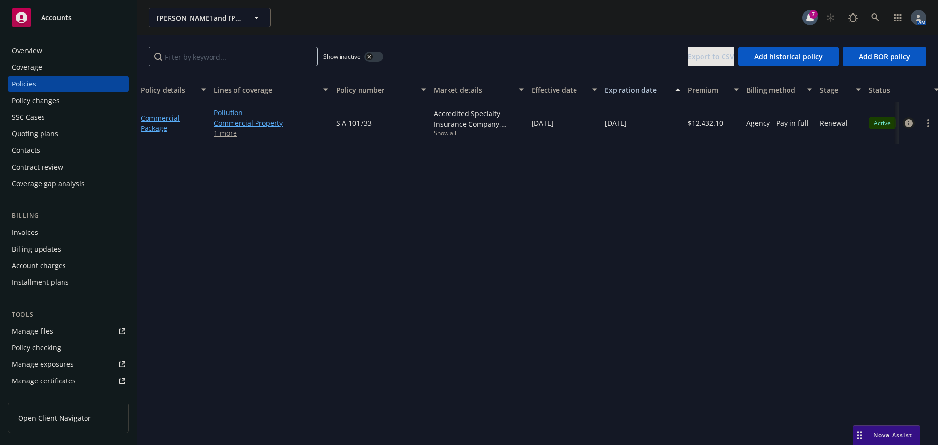
click at [905, 124] on icon "circleInformation" at bounding box center [909, 123] width 8 height 8
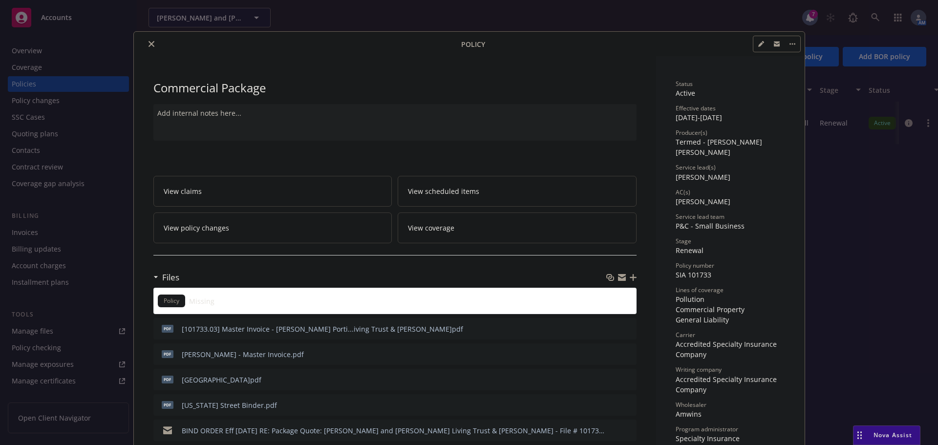
click at [148, 45] on icon "close" at bounding box center [151, 44] width 6 height 6
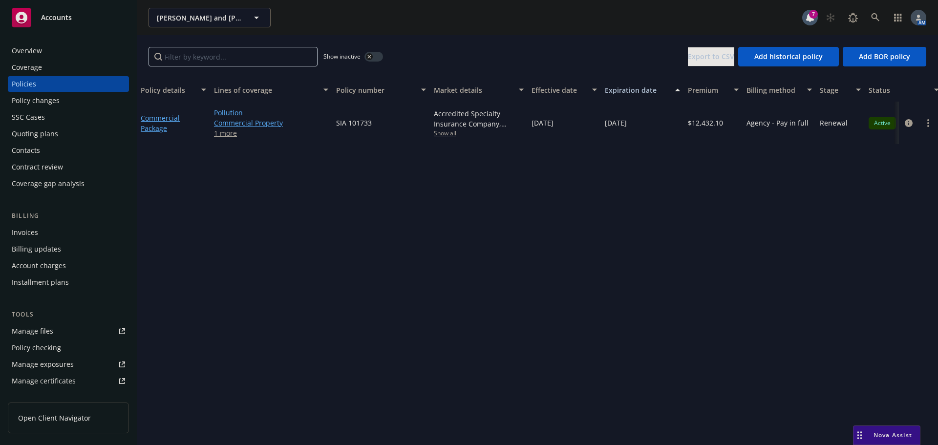
click at [443, 134] on span "Show all" at bounding box center [479, 133] width 90 height 8
click at [498, 38] on div "Show inactive Export to CSV Add historical policy Add BOR policy" at bounding box center [537, 56] width 801 height 43
click at [447, 136] on span "Show all" at bounding box center [479, 133] width 90 height 8
click at [484, 41] on div "Show inactive Export to CSV Add historical policy Add BOR policy" at bounding box center [537, 56] width 801 height 43
drag, startPoint x: 350, startPoint y: 119, endPoint x: 333, endPoint y: 122, distance: 17.3
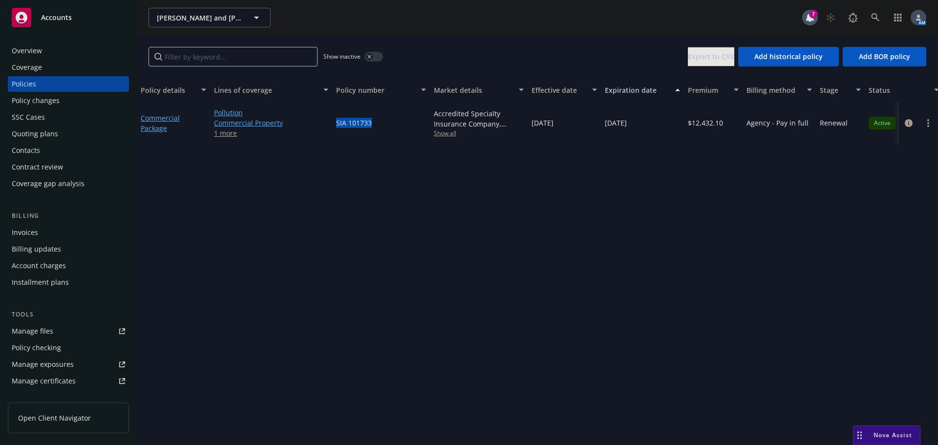
click at [333, 122] on div "SIA 101733" at bounding box center [381, 123] width 98 height 42
copy span "SIA 101733"
click at [873, 19] on icon at bounding box center [875, 17] width 8 height 8
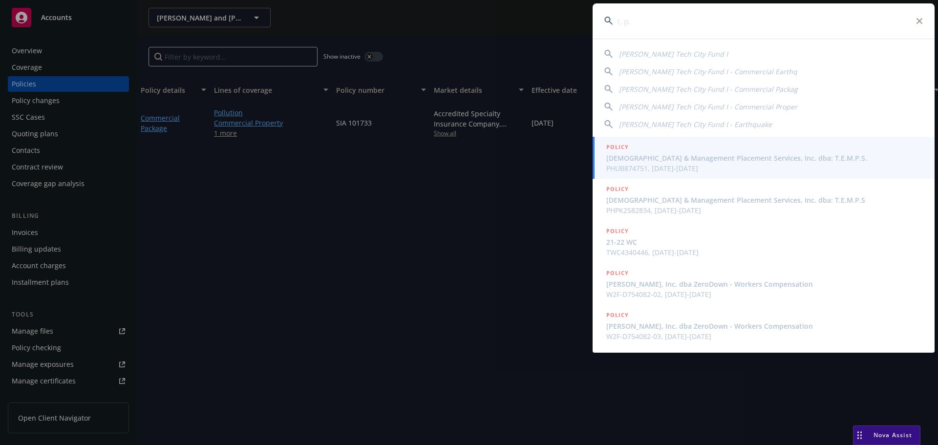
click at [659, 53] on span "T.P. Hamilton Tech City Fund I" at bounding box center [673, 53] width 109 height 9
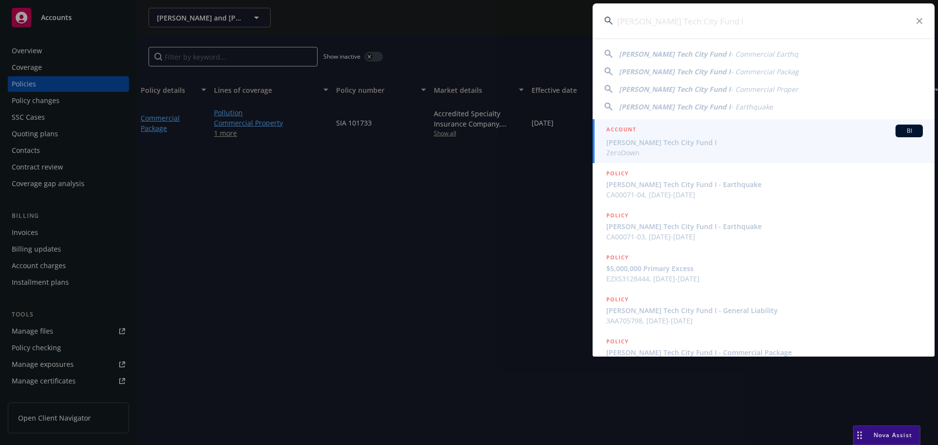
drag, startPoint x: 651, startPoint y: 62, endPoint x: 652, endPoint y: 69, distance: 7.5
click at [652, 69] on span "T.P. Hamilton Tech City Fund I" at bounding box center [675, 71] width 112 height 9
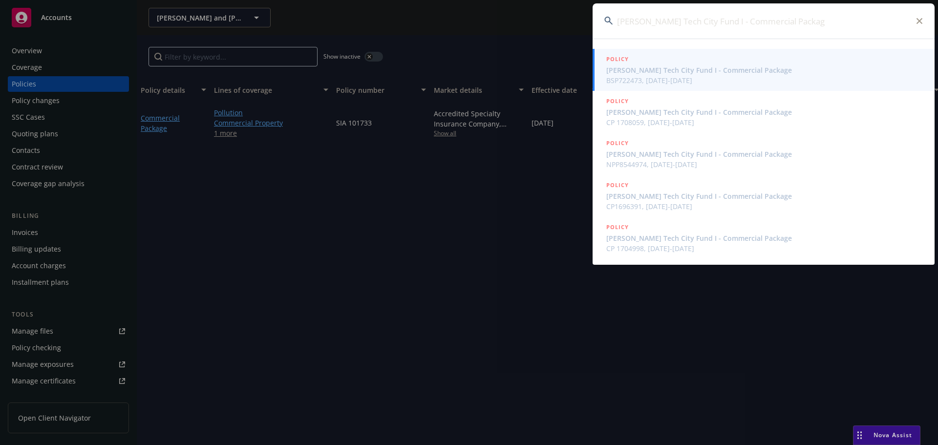
click at [916, 21] on input "T.P. Hamilton Tech City Fund I - Commercial Packag" at bounding box center [764, 20] width 342 height 35
drag, startPoint x: 863, startPoint y: 20, endPoint x: 733, endPoint y: 23, distance: 130.0
click at [733, 23] on input "T.P. Hamilton Tech City Fund I - Commercial Packag" at bounding box center [764, 20] width 342 height 35
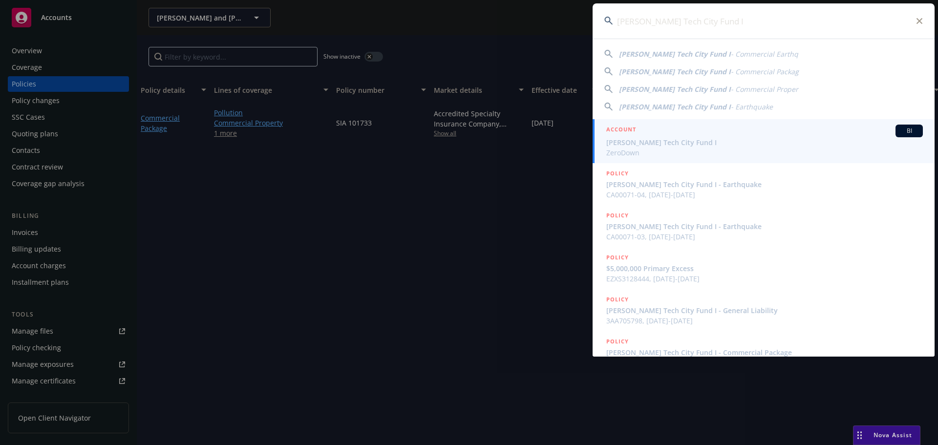
type input "T.P. Hamilton Tech City Fund I"
click at [663, 144] on span "T.P. Hamilton Tech City Fund I" at bounding box center [764, 142] width 317 height 10
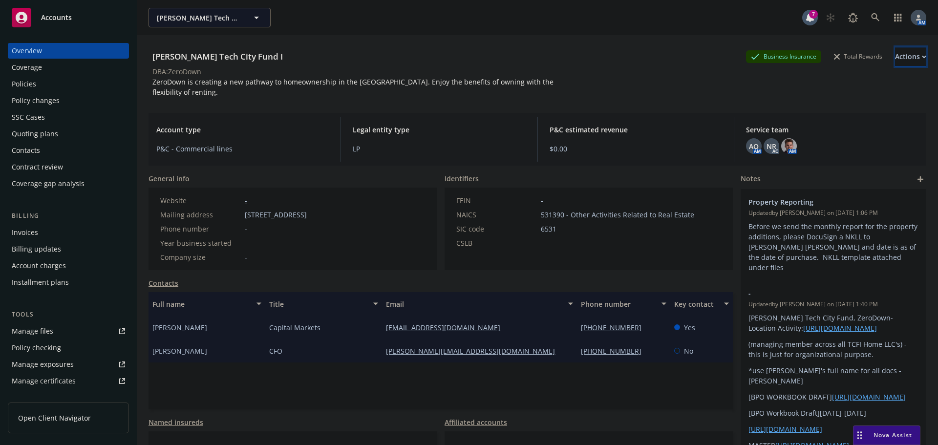
click at [895, 58] on div "Actions" at bounding box center [910, 56] width 31 height 19
click at [540, 52] on div "T.P. Hamilton Tech City Fund I Business Insurance Total Rewards Actions Actions…" at bounding box center [537, 57] width 778 height 20
click at [895, 57] on div "Actions" at bounding box center [910, 56] width 31 height 19
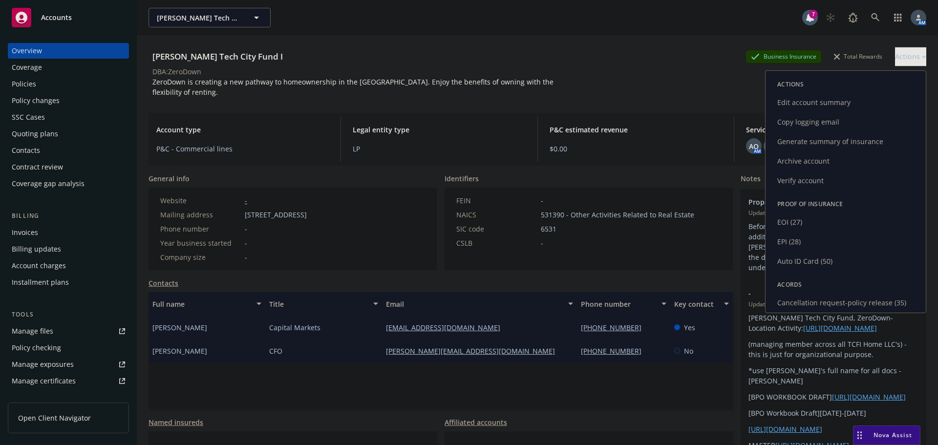
click at [797, 101] on link "Edit account summary" at bounding box center [845, 103] width 160 height 20
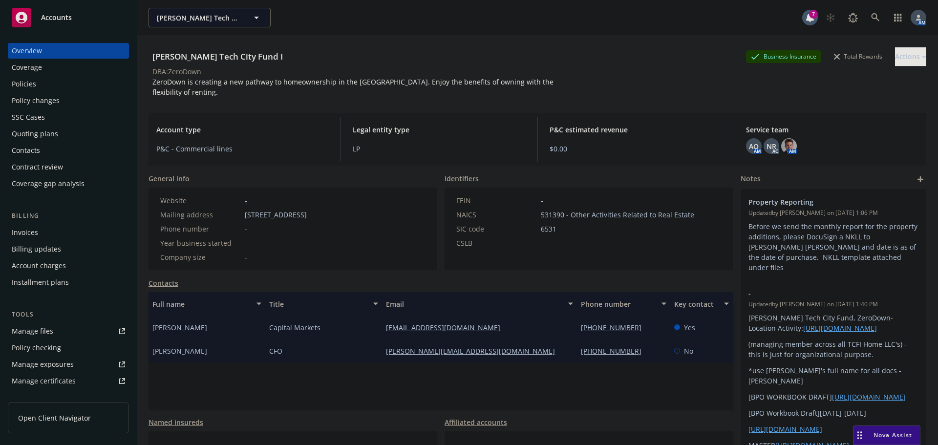
select select "US"
select select "Other"
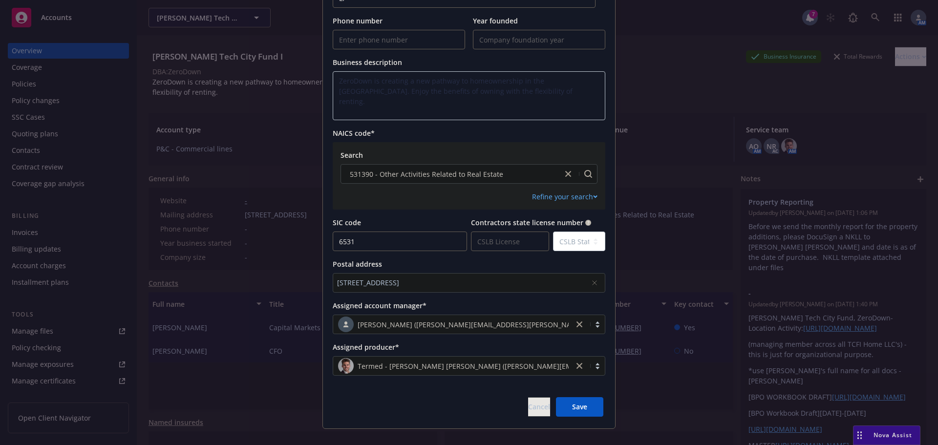
scroll to position [352, 0]
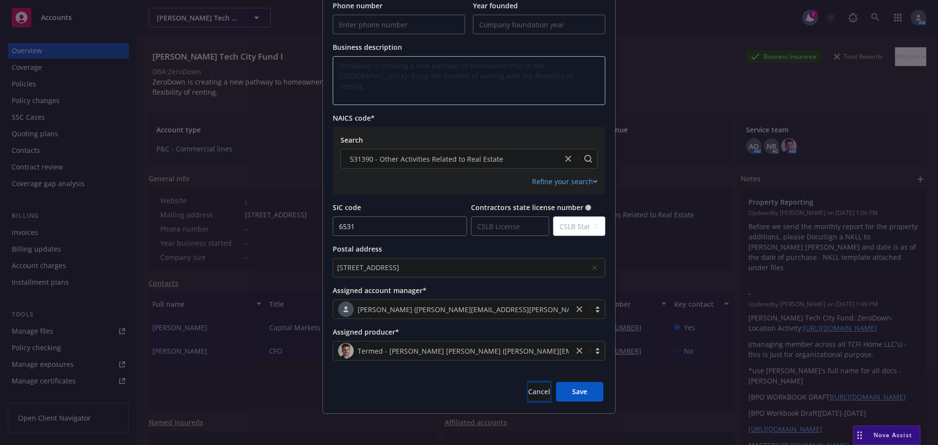
click at [528, 392] on span "Cancel" at bounding box center [539, 391] width 22 height 9
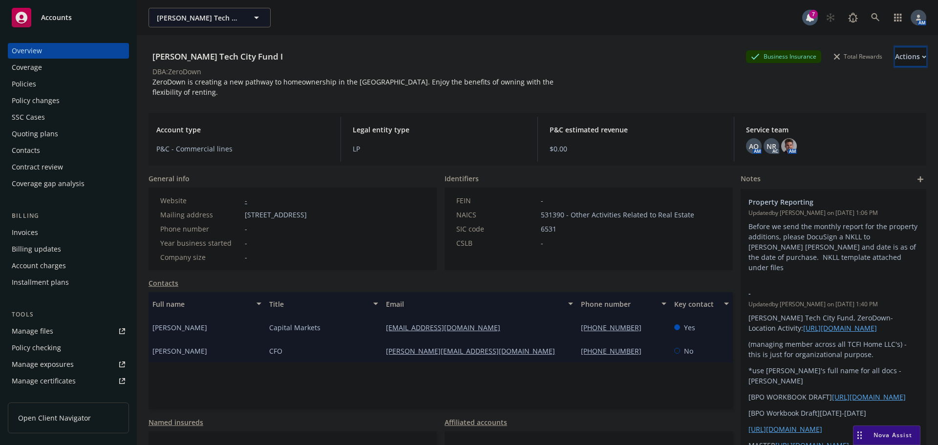
click at [895, 58] on div "Actions" at bounding box center [910, 56] width 31 height 19
click at [611, 17] on div "T.P. Hamilton Tech City Fund I T.P. Hamilton Tech City Fund I" at bounding box center [475, 18] width 654 height 20
click at [917, 176] on icon "add" at bounding box center [920, 179] width 6 height 6
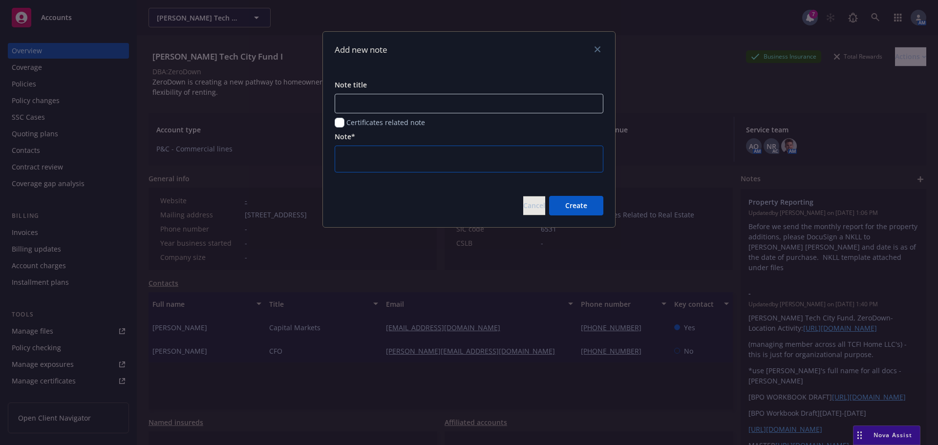
click at [383, 157] on textarea at bounding box center [469, 159] width 269 height 27
type textarea "T"
type textarea "x"
type textarea "Th"
type textarea "x"
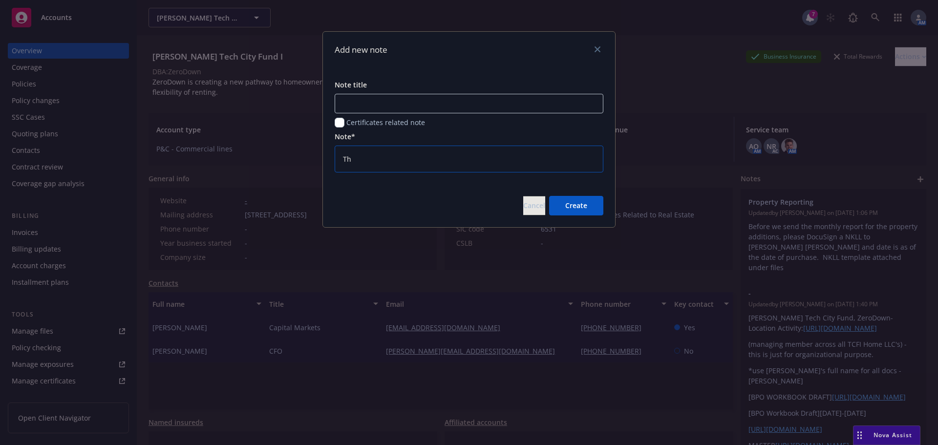
type textarea "Thi"
type textarea "x"
type textarea "This"
type textarea "x"
type textarea "This"
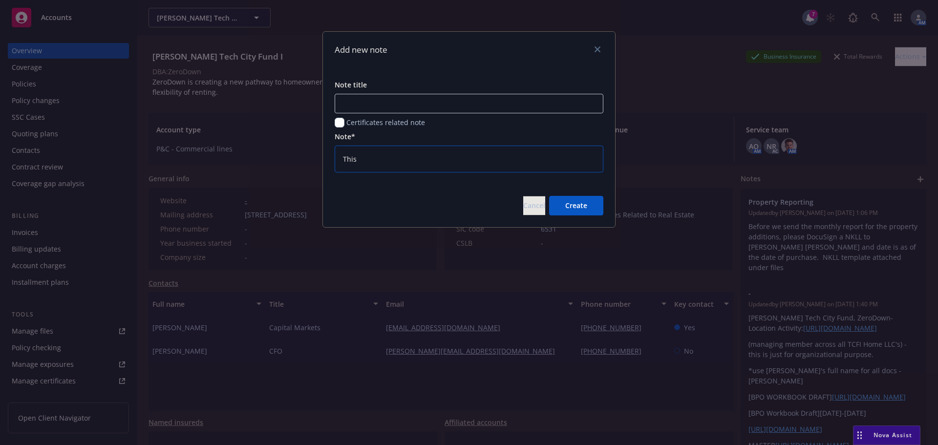
type textarea "x"
type textarea "This a"
type textarea "x"
type textarea "This ac"
type textarea "x"
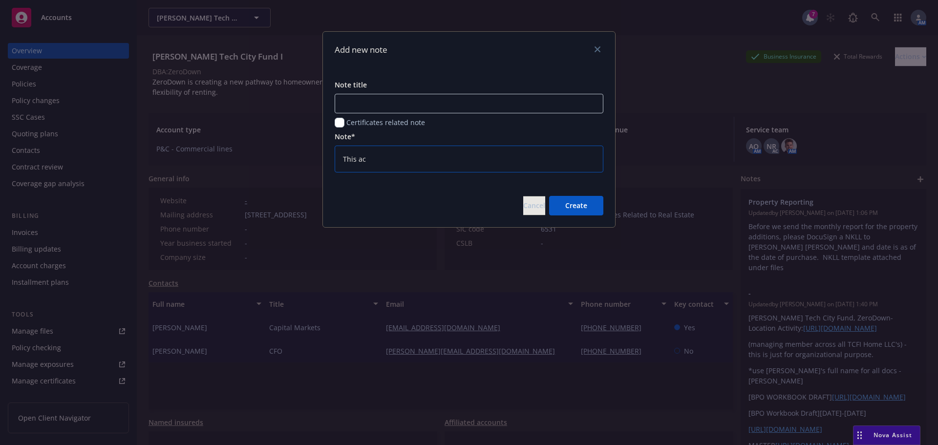
type textarea "This acc"
type textarea "x"
type textarea "This acco"
type textarea "x"
type textarea "This accou"
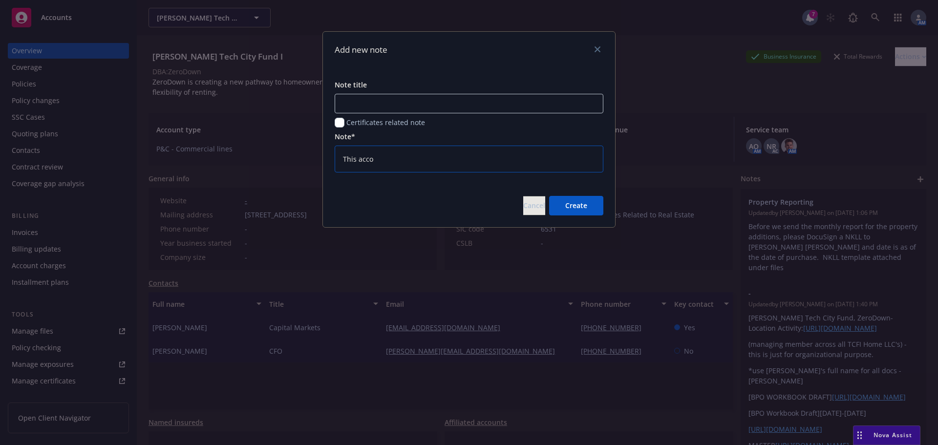
type textarea "x"
type textarea "This accoun"
type textarea "x"
type textarea "This account"
type textarea "x"
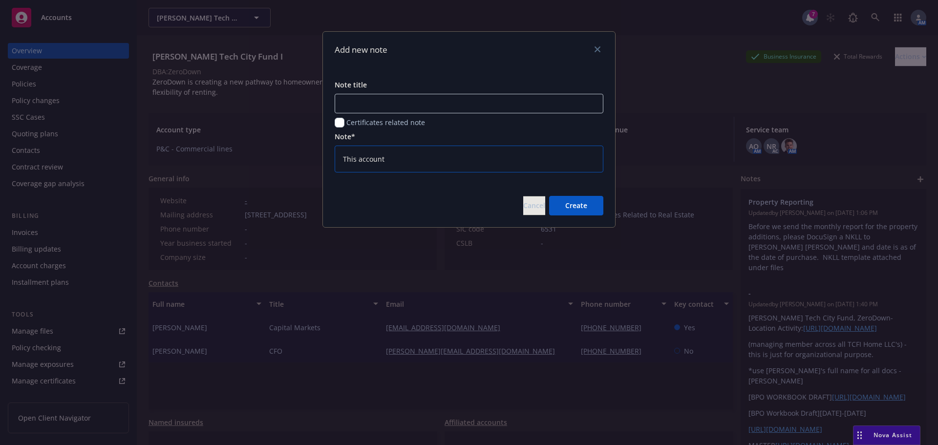
click at [395, 163] on textarea "This account" at bounding box center [469, 159] width 269 height 27
type textarea "This accoun"
type textarea "x"
type textarea "This accou"
type textarea "x"
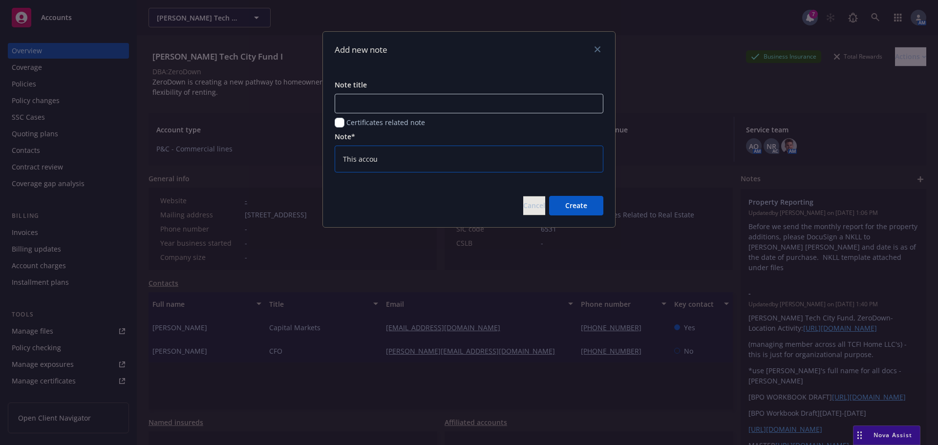
type textarea "This acco"
type textarea "x"
type textarea "This acc"
type textarea "x"
type textarea "This ac"
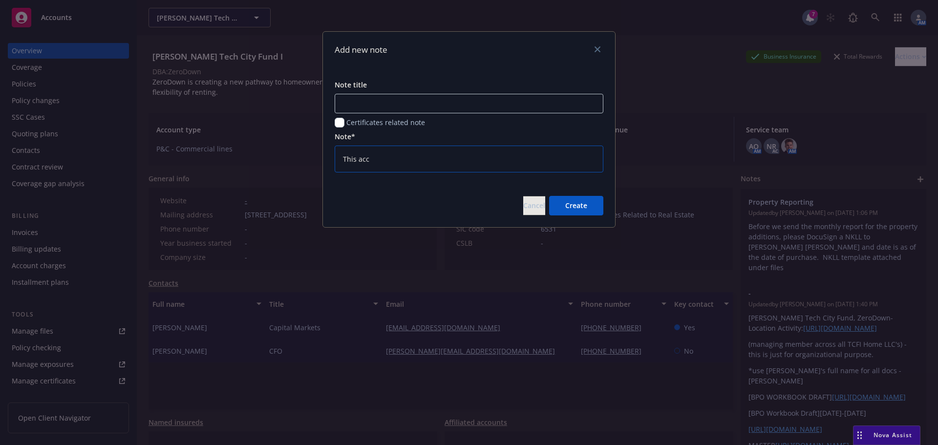
type textarea "x"
type textarea "This a"
type textarea "x"
type textarea "This"
type textarea "x"
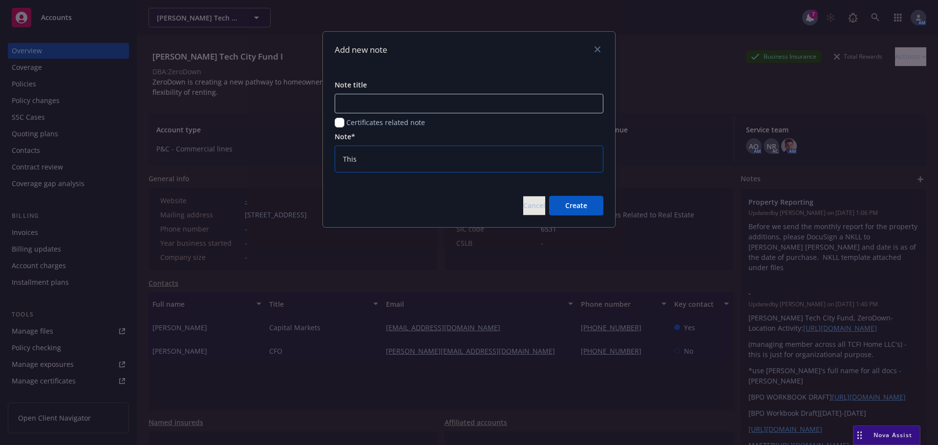
type textarea "This"
type textarea "x"
type textarea "Thi"
type textarea "x"
type textarea "Th"
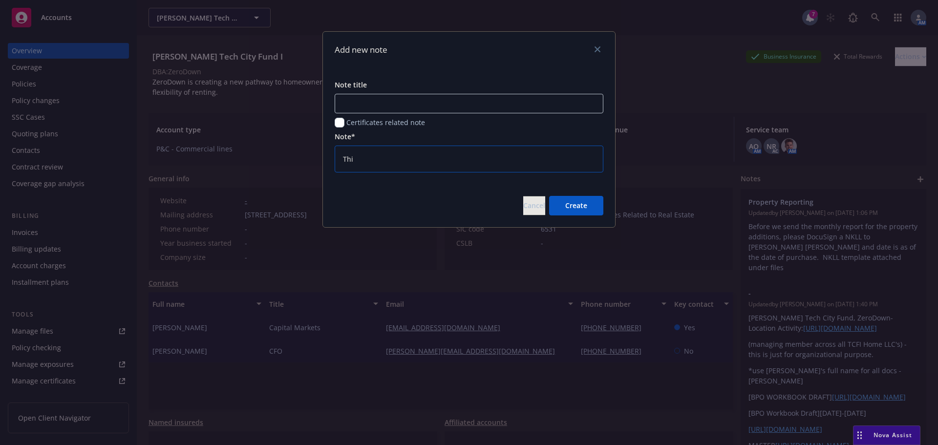
type textarea "x"
type textarea "T"
type textarea "x"
type textarea "I"
type textarea "x"
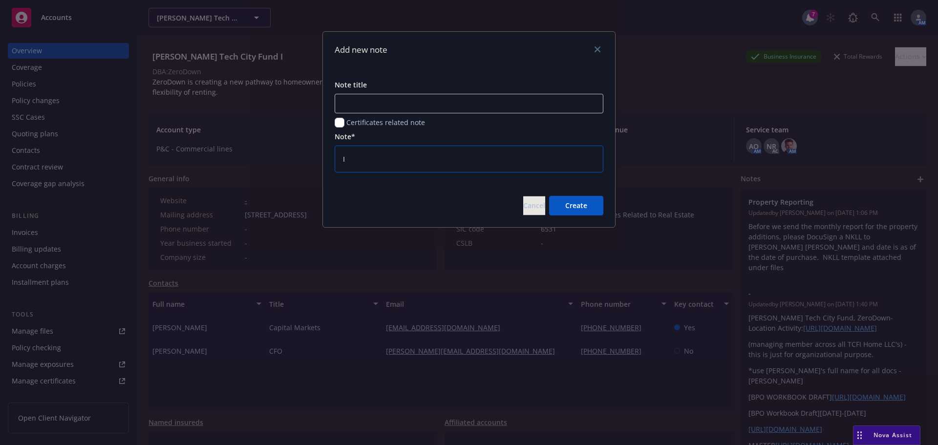
type textarea "In"
type textarea "x"
type textarea "Ins"
type textarea "x"
type textarea "Insu"
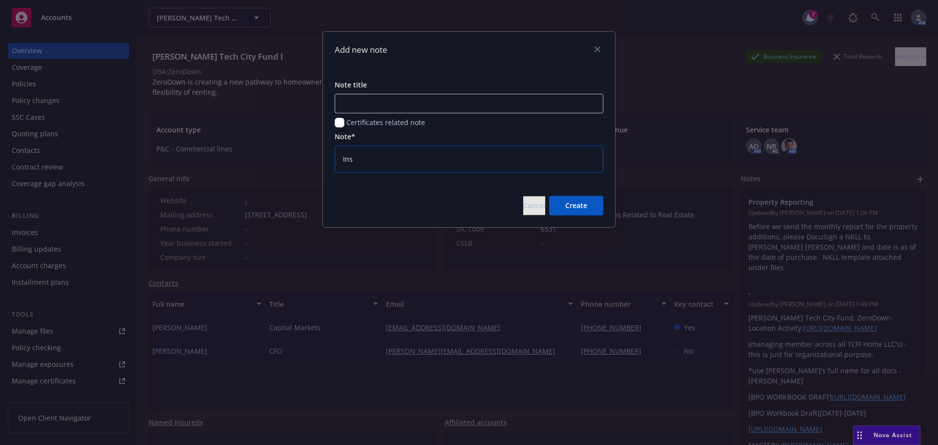
type textarea "x"
type textarea "Insur"
type textarea "x"
type textarea "Insure"
type textarea "x"
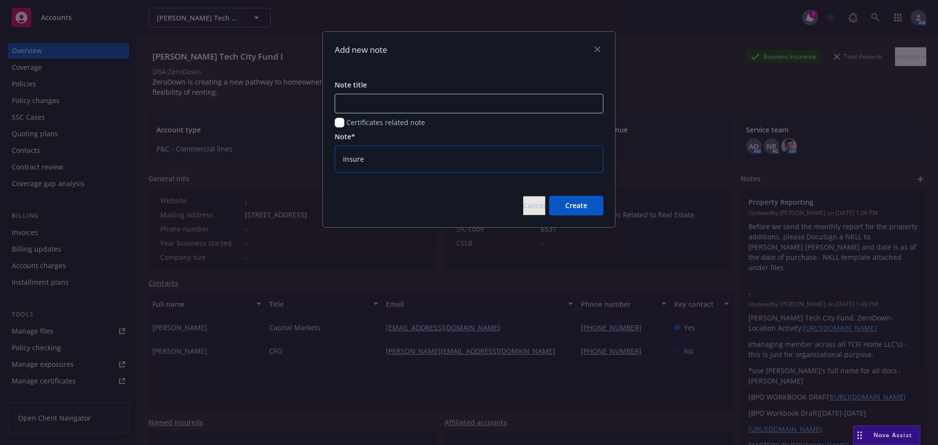
type textarea "Insured"
type textarea "x"
type textarea "Insured"
type textarea "x"
type textarea "Insured c"
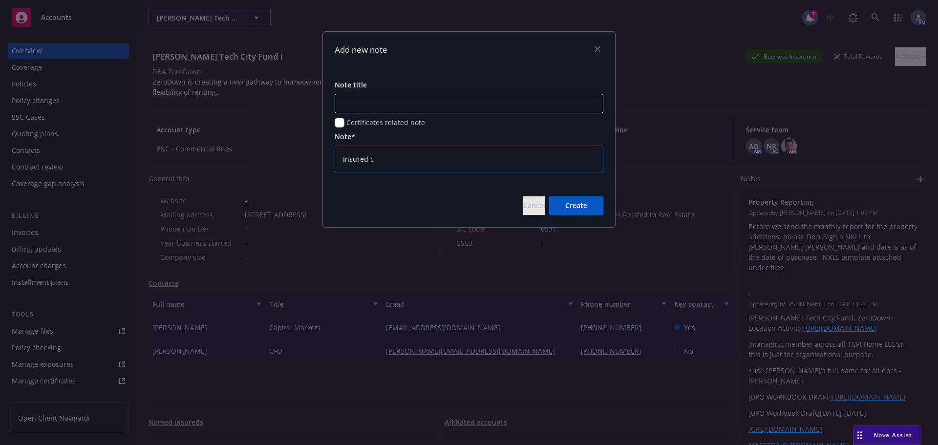
type textarea "x"
type textarea "Insured c h"
type textarea "x"
type textarea "Insured c"
type textarea "x"
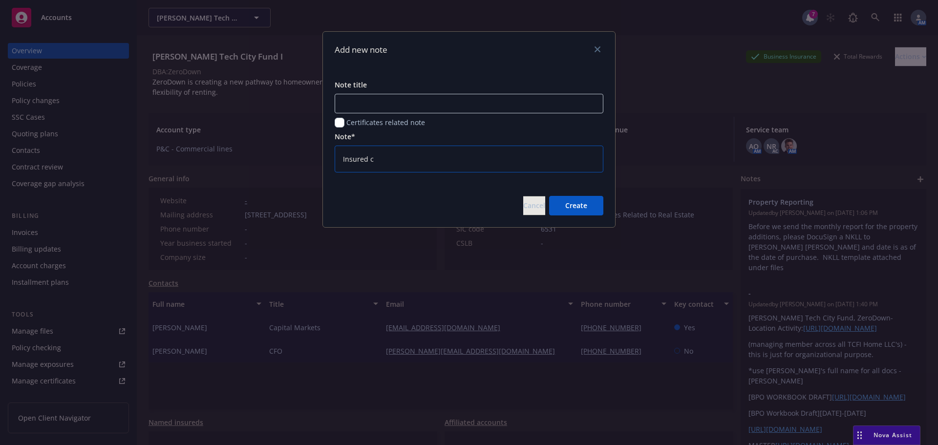
type textarea "Insured c"
type textarea "x"
type textarea "Insured"
type textarea "x"
type textarea "Insured"
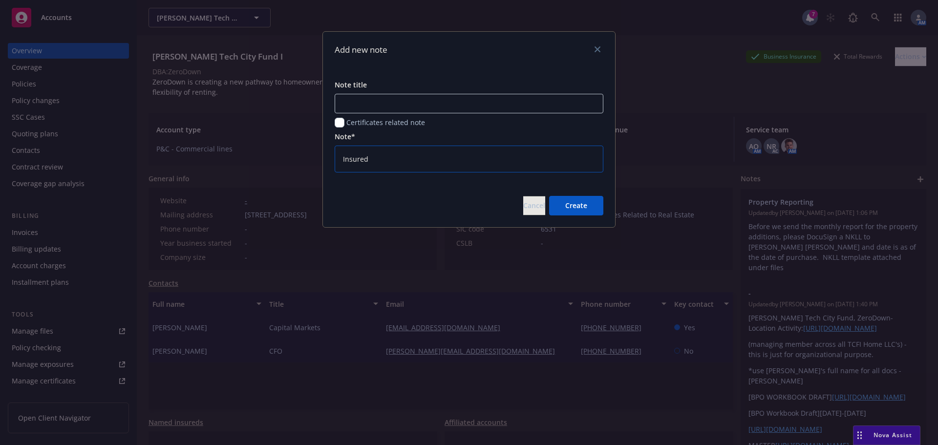
type textarea "x"
type textarea "Insureds"
type textarea "x"
type textarea "Insureds"
type textarea "x"
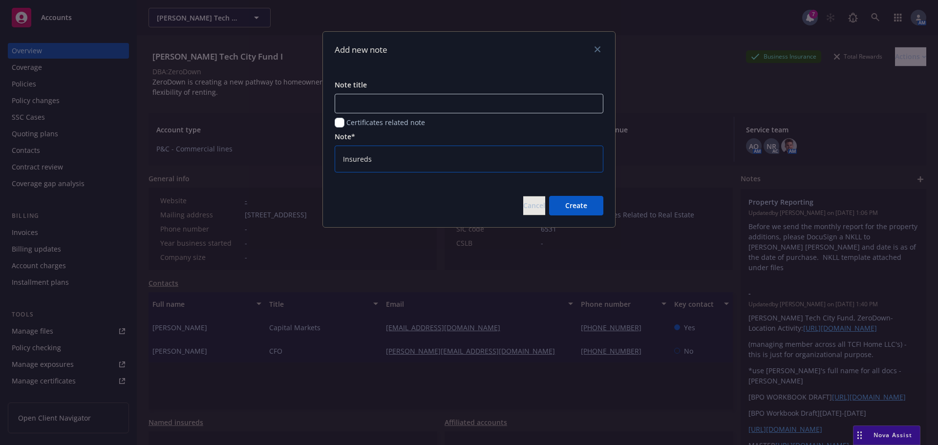
type textarea "Insureds c"
type textarea "x"
type textarea "Insureds ch"
type textarea "x"
type textarea "Insureds cho"
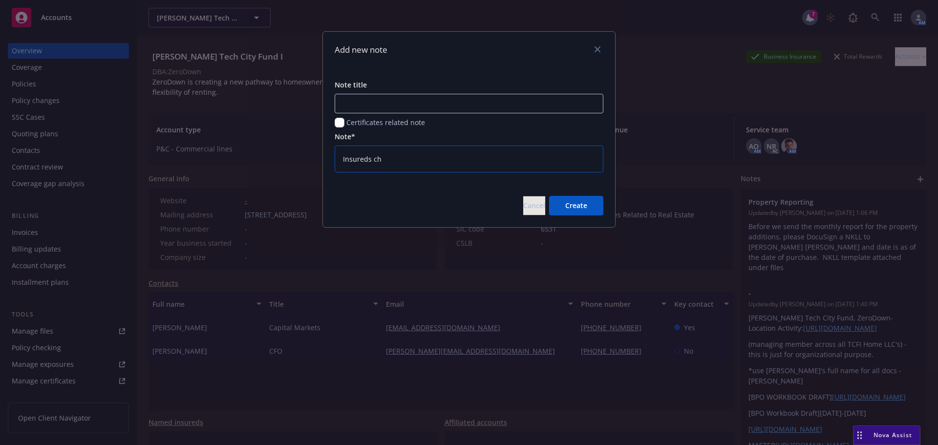
type textarea "x"
type textarea "Insureds chos"
type textarea "x"
type textarea "Insureds chose"
type textarea "x"
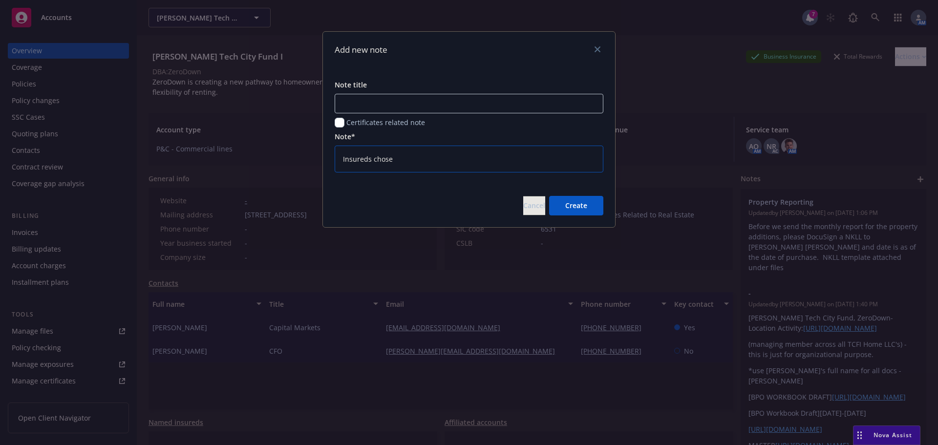
type textarea "Insureds chose"
type textarea "x"
type textarea "Insureds chose n"
type textarea "x"
type textarea "Insureds chose no"
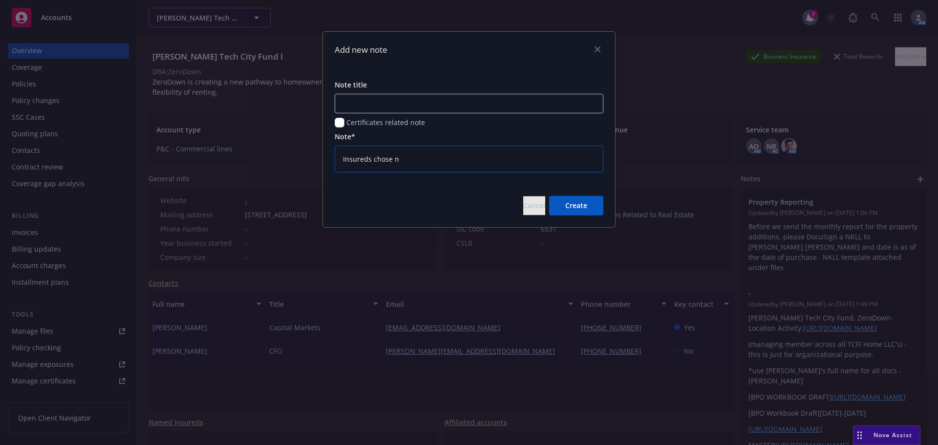
type textarea "x"
type textarea "Insureds chose not"
type textarea "x"
type textarea "Insureds chose not"
type textarea "x"
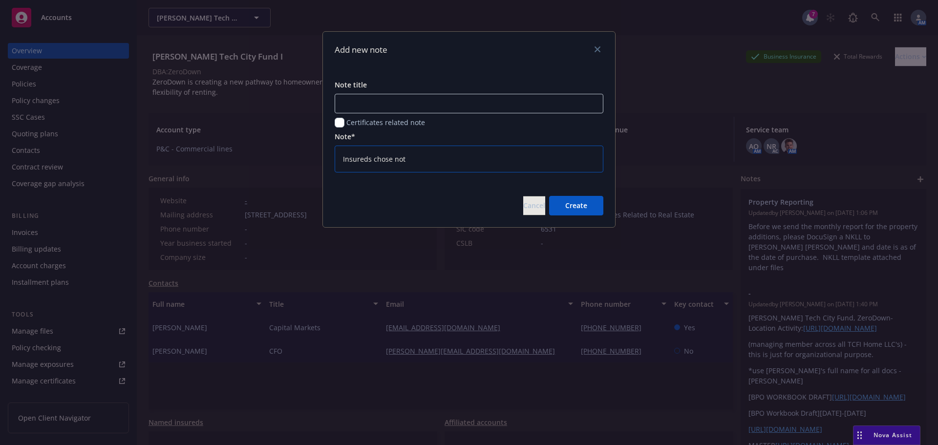
type textarea "Insureds chose not t"
type textarea "x"
type textarea "Insureds chose not to"
type textarea "x"
type textarea "Insureds chose not to"
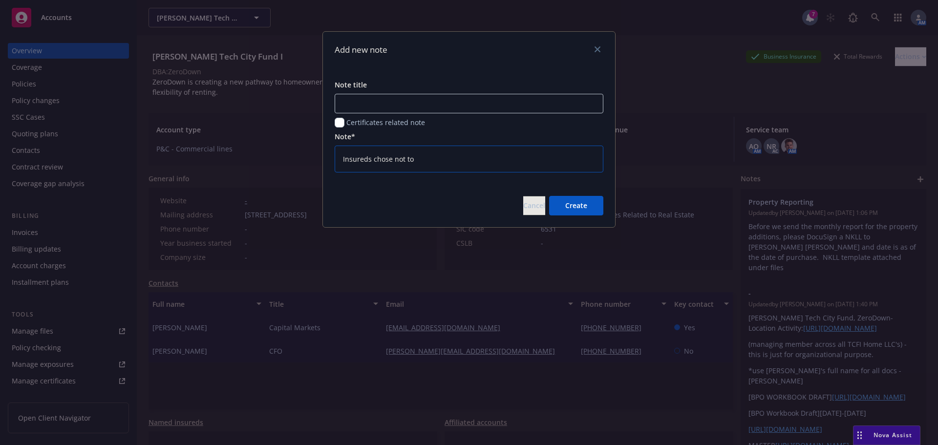
type textarea "x"
type textarea "Insureds chose not to r"
type textarea "x"
type textarea "Insureds chose not to re"
type textarea "x"
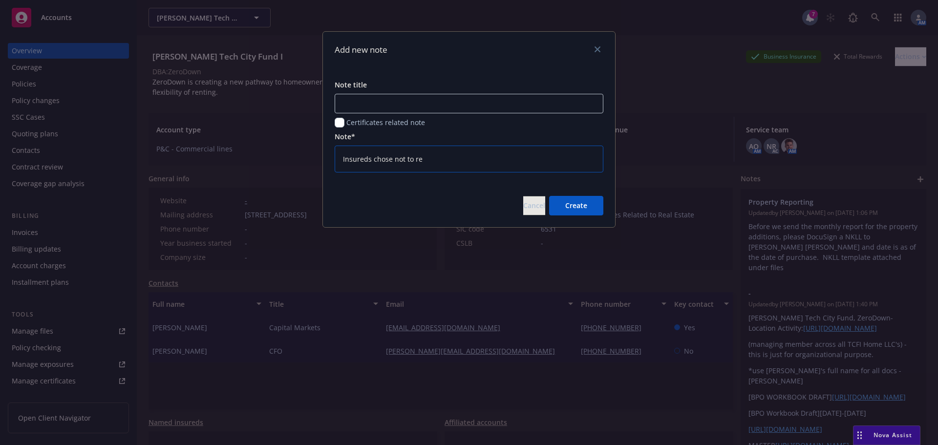
type textarea "Insureds chose not to ren"
type textarea "x"
type textarea "Insureds chose not to rene"
type textarea "x"
type textarea "Insureds chose not to renew"
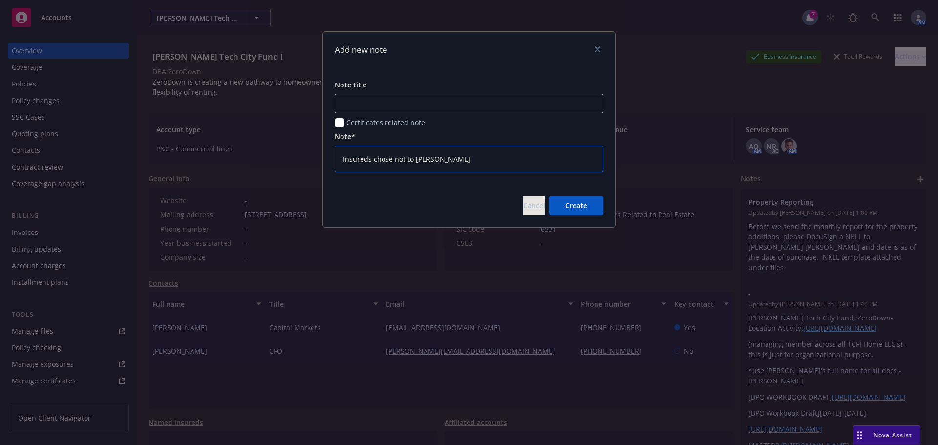
type textarea "x"
type textarea "Insureds chose not to renew"
type textarea "x"
type textarea "Insureds chose not to renew c"
type textarea "x"
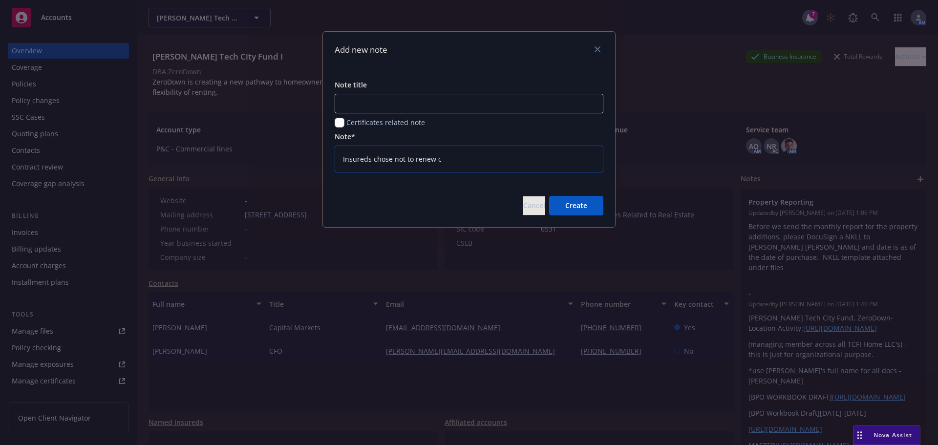
type textarea "Insureds chose not to renew co"
type textarea "x"
type textarea "Insureds chose not to renew cov"
type textarea "x"
type textarea "Insureds chose not to renew cove"
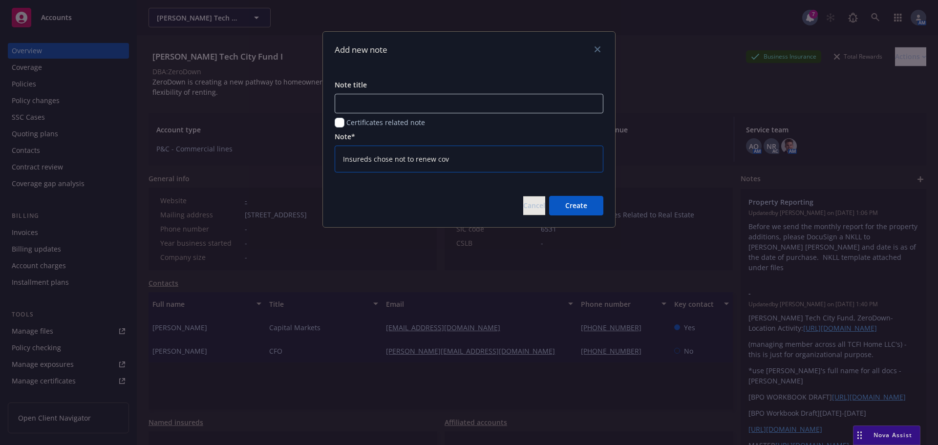
type textarea "x"
type textarea "Insureds chose not to renew cover"
type textarea "x"
type textarea "Insureds chose not to renew covera"
type textarea "x"
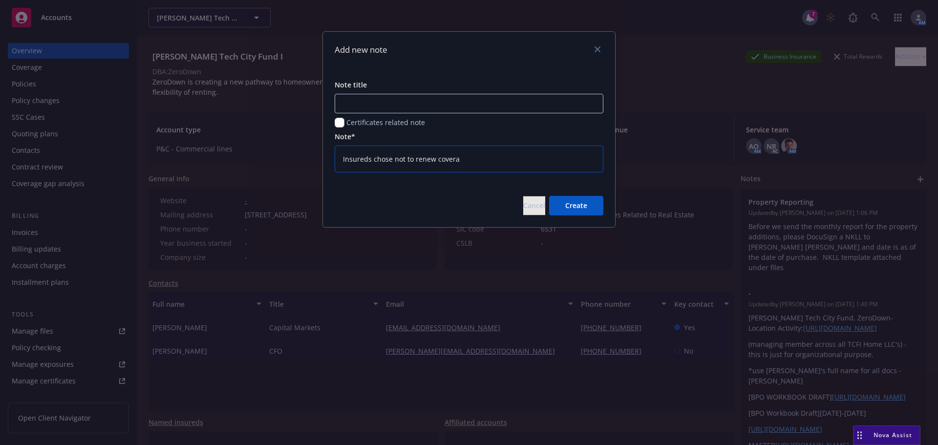
type textarea "Insureds chose not to renew coverag"
type textarea "x"
type textarea "Insureds chose not to renew coverage"
type textarea "x"
type textarea "Insureds chose not to renew coverage"
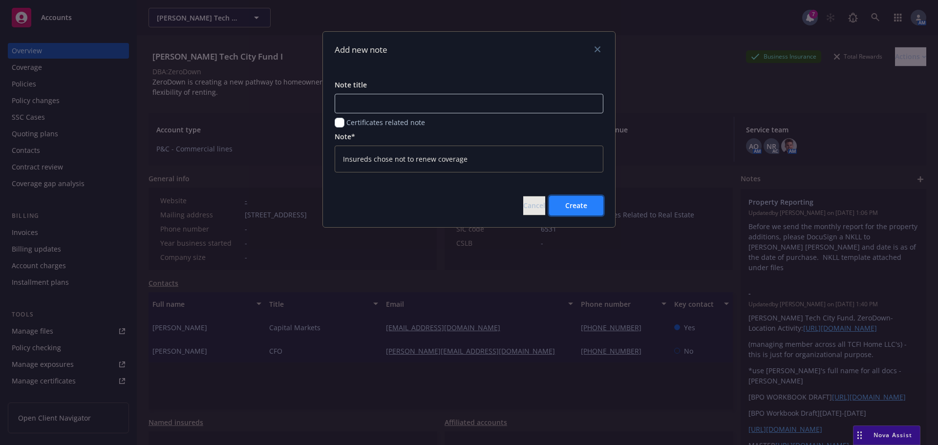
click at [576, 212] on button "Create" at bounding box center [576, 206] width 54 height 20
type textarea "x"
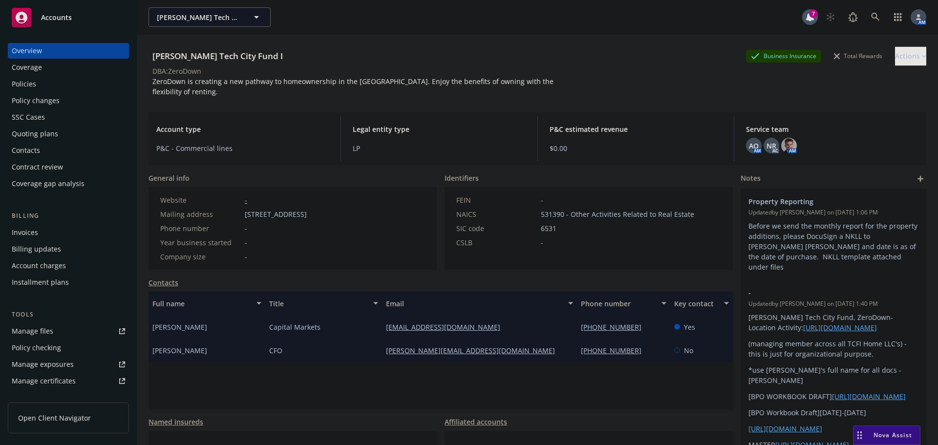
scroll to position [0, 0]
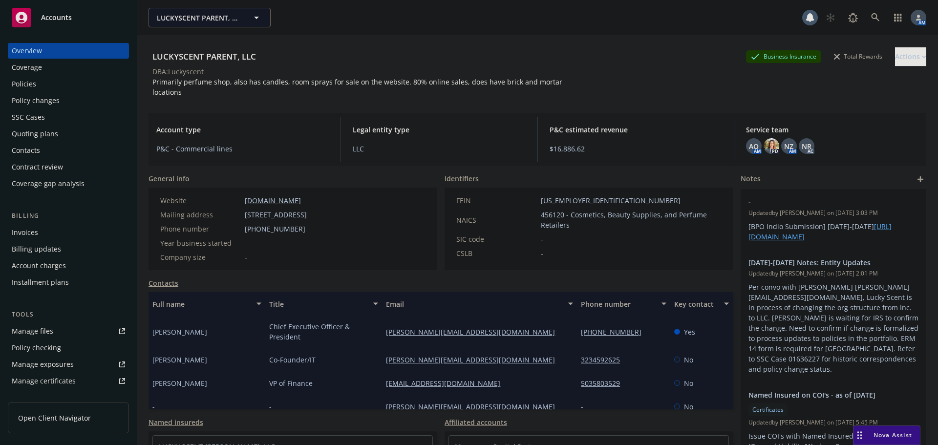
drag, startPoint x: 0, startPoint y: 0, endPoint x: 38, endPoint y: 81, distance: 88.9
click at [38, 81] on div "Policies" at bounding box center [68, 84] width 113 height 16
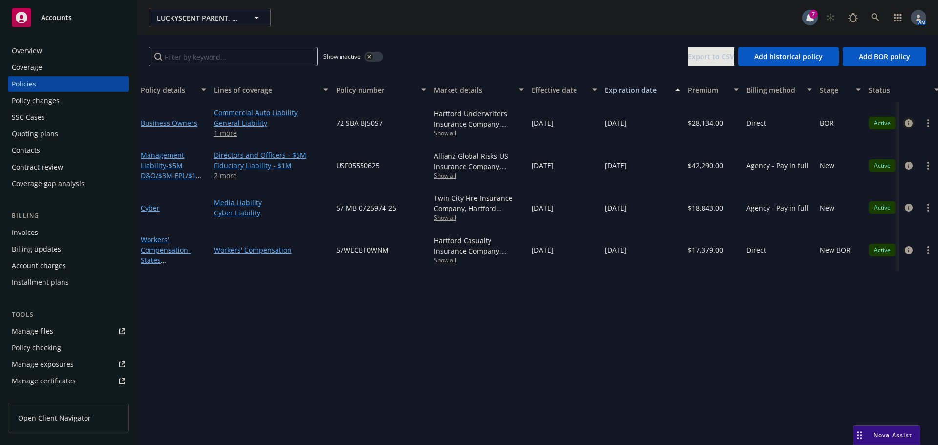
click at [910, 125] on icon "circleInformation" at bounding box center [909, 123] width 8 height 8
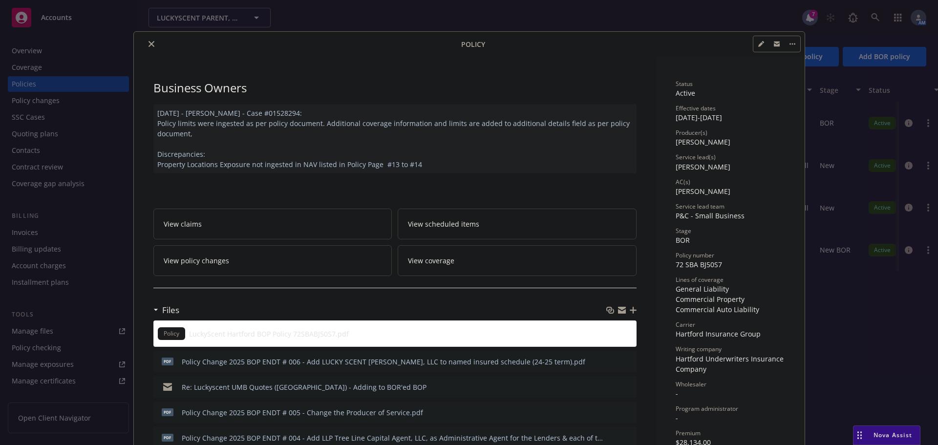
click at [146, 42] on button "close" at bounding box center [152, 44] width 12 height 12
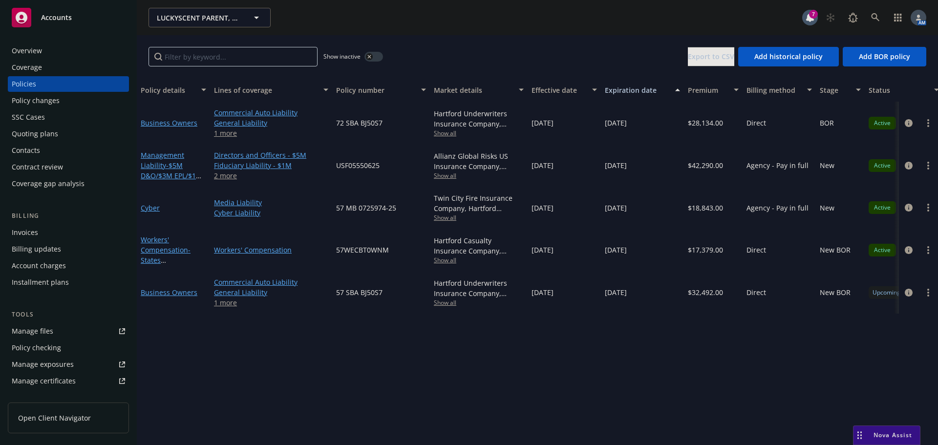
click at [35, 50] on div "Overview" at bounding box center [27, 51] width 30 height 16
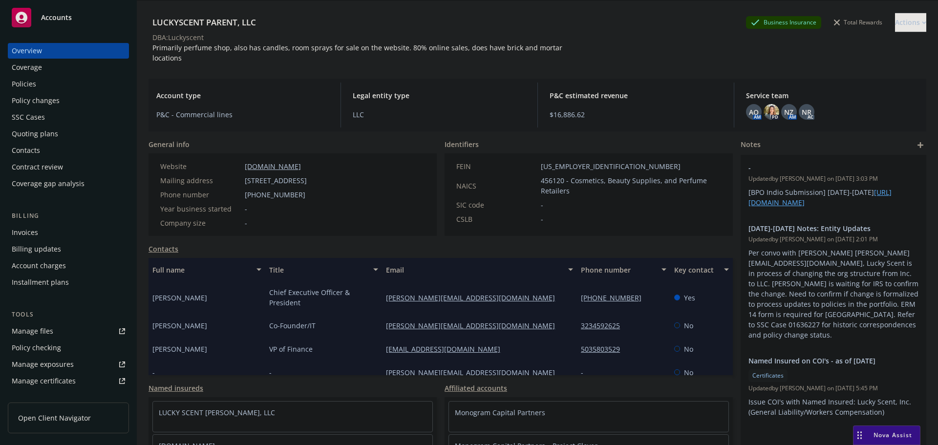
scroll to position [80, 0]
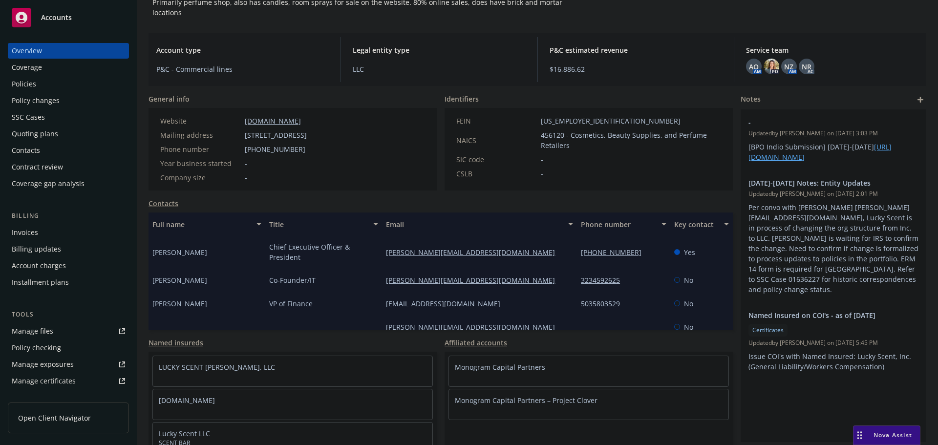
click at [39, 79] on div "Policies" at bounding box center [68, 84] width 113 height 16
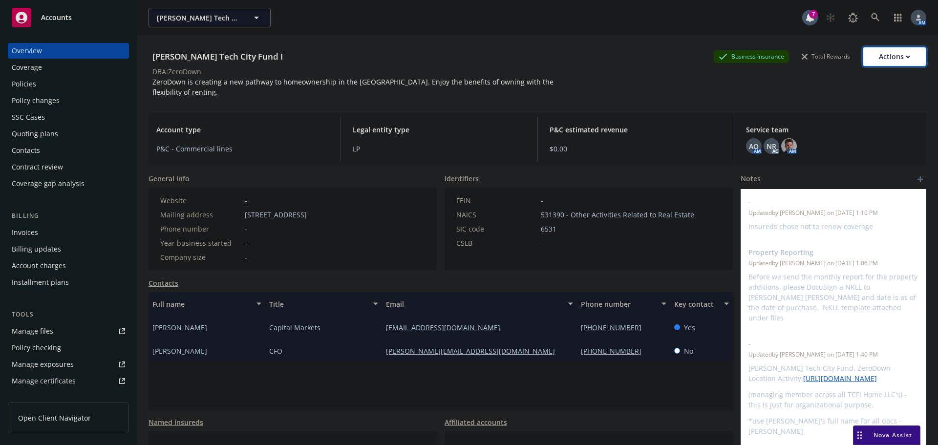
click at [890, 52] on div "Actions" at bounding box center [894, 56] width 31 height 19
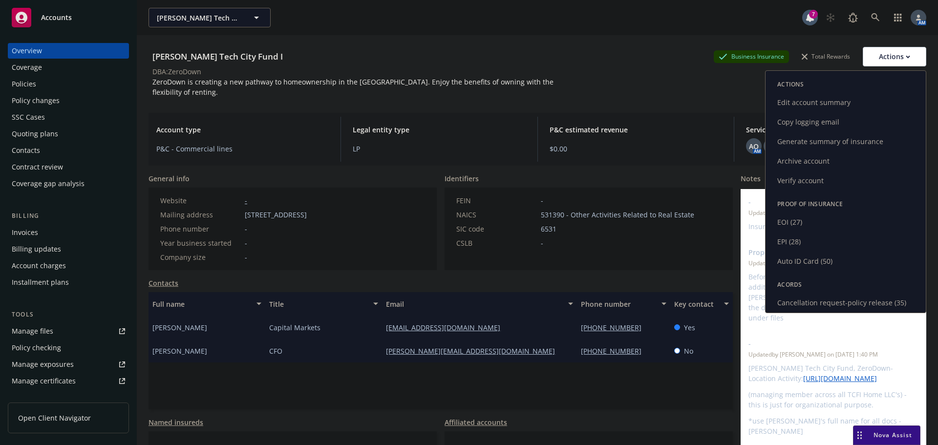
click at [805, 162] on link "Archive account" at bounding box center [845, 161] width 160 height 20
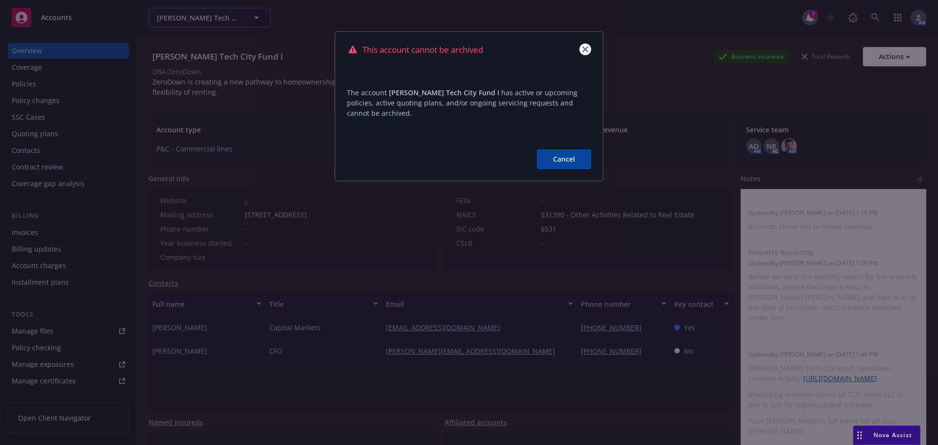
click at [583, 49] on icon "close" at bounding box center [585, 49] width 6 height 6
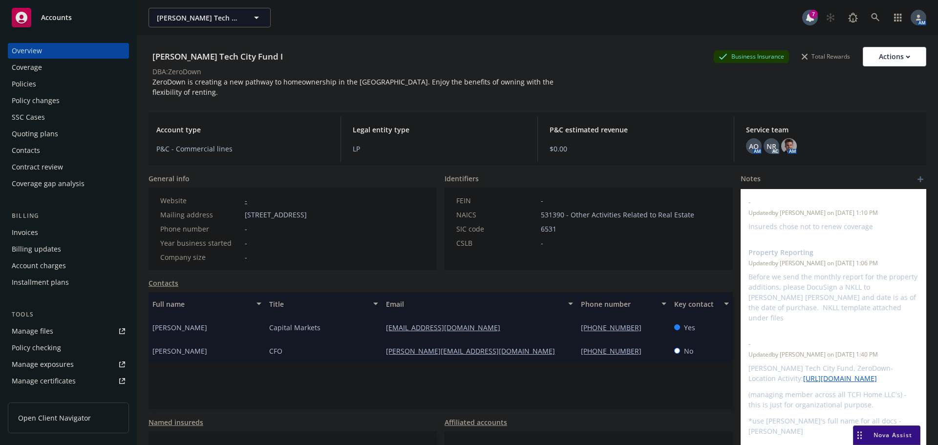
click at [49, 135] on div "Quoting plans" at bounding box center [35, 134] width 46 height 16
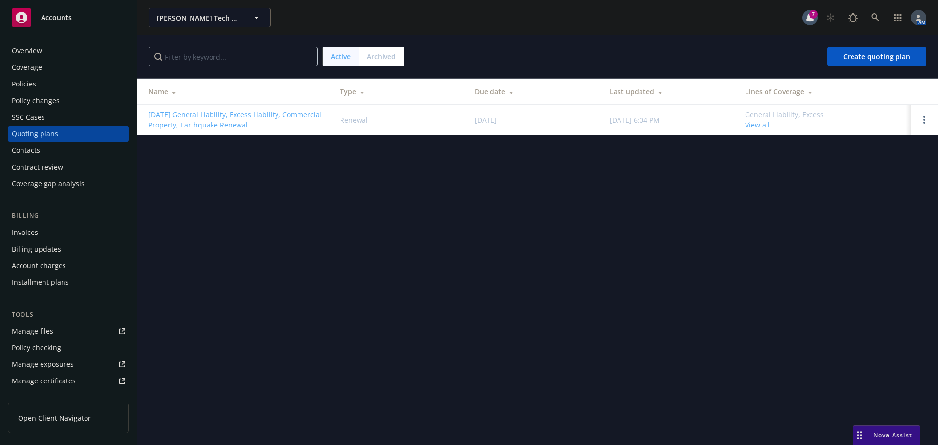
click at [270, 111] on link "[DATE] General Liability, Excess Liability, Commercial Property, Earthquake Ren…" at bounding box center [236, 119] width 176 height 21
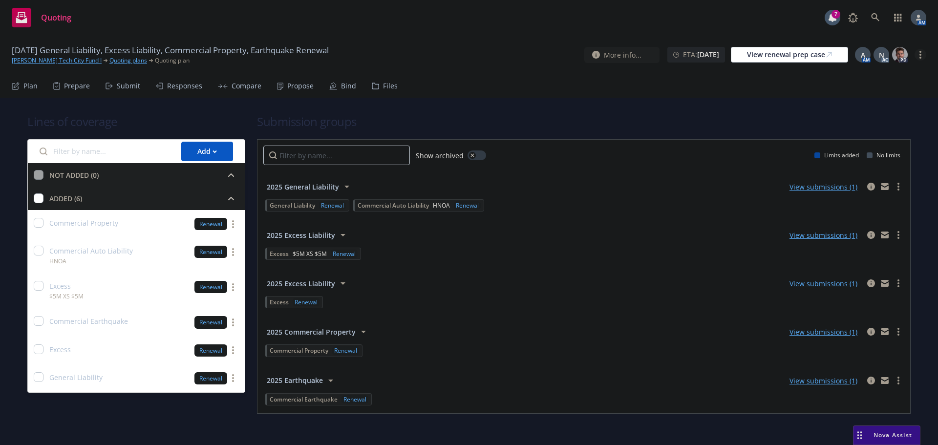
click at [920, 54] on circle "more" at bounding box center [920, 55] width 2 height 2
click at [850, 148] on link "Archive quoting plan" at bounding box center [871, 153] width 109 height 20
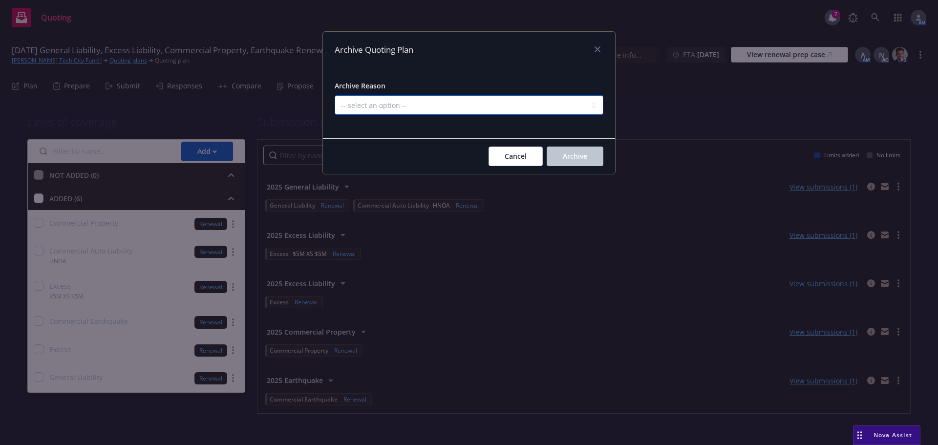
click at [477, 107] on select "-- select an option -- All policies in this renewal plan are auto-renewed Creat…" at bounding box center [469, 105] width 269 height 20
select select "ARCHIVED_RENEWAL_CANCELED"
click at [335, 95] on select "-- select an option -- All policies in this renewal plan are auto-renewed Creat…" at bounding box center [469, 105] width 269 height 20
click at [582, 158] on span "Archive" at bounding box center [575, 155] width 24 height 9
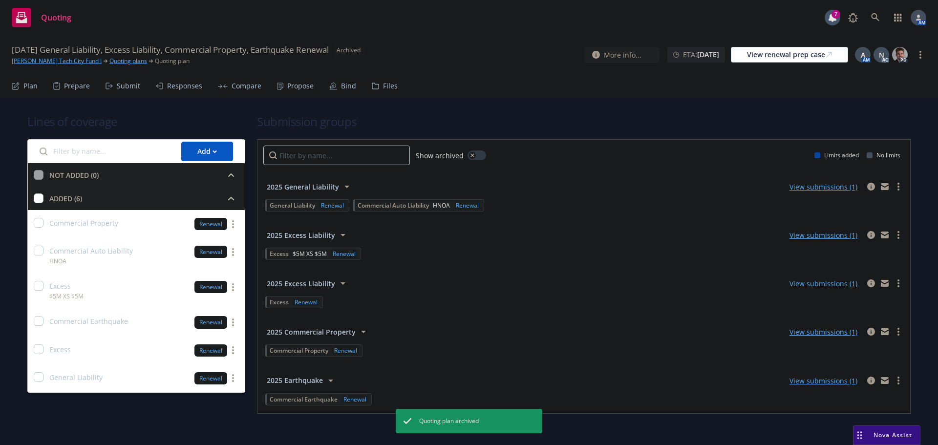
click at [60, 60] on link "[PERSON_NAME] Tech City Fund I" at bounding box center [57, 61] width 90 height 9
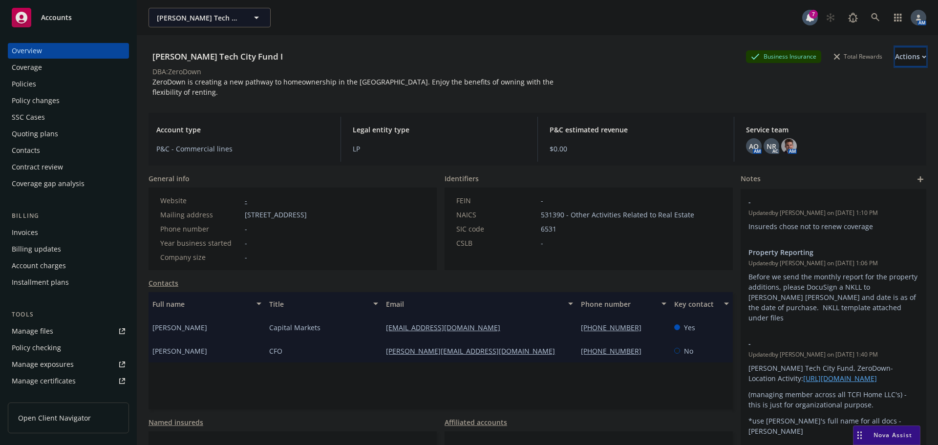
click at [895, 55] on div "Actions" at bounding box center [910, 56] width 31 height 19
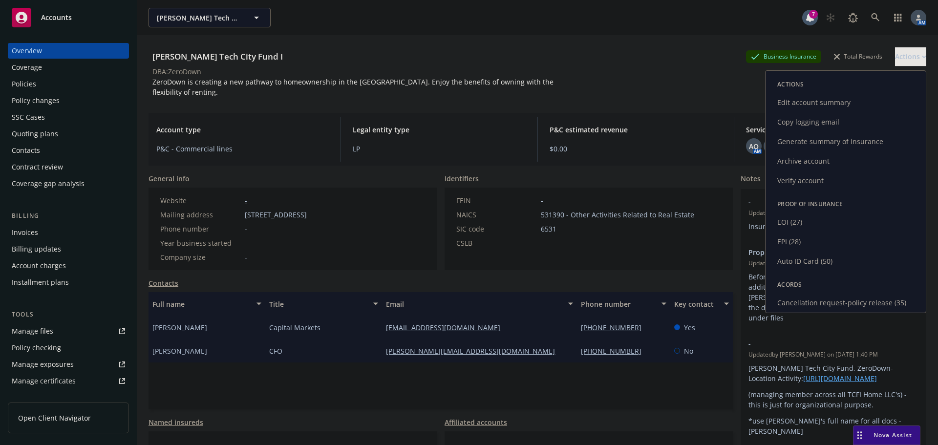
click at [812, 162] on link "Archive account" at bounding box center [845, 161] width 160 height 20
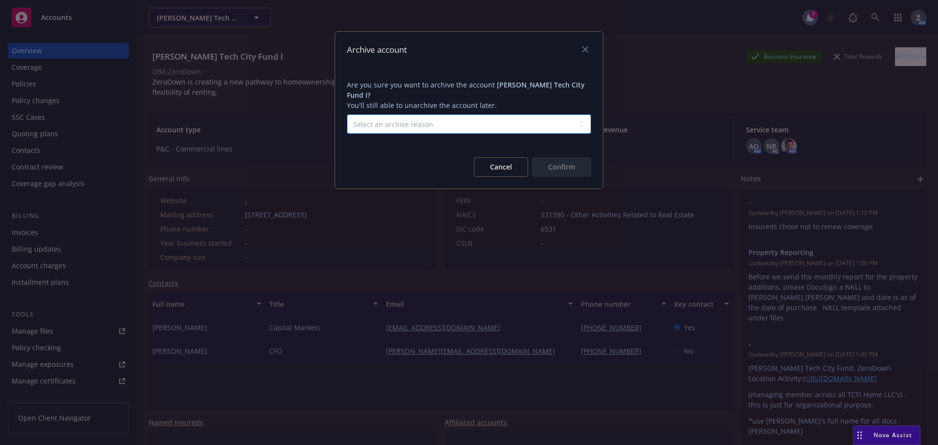
click at [414, 122] on select "Select an archive reason Client declined proposal Client went out of business C…" at bounding box center [469, 124] width 244 height 20
select select "CLIENT_DECLINED_PROPOSAL"
click at [347, 114] on select "Select an archive reason Client declined proposal Client went out of business C…" at bounding box center [469, 124] width 244 height 20
click at [561, 163] on button "Confirm" at bounding box center [561, 167] width 59 height 20
